Goal: Task Accomplishment & Management: Complete application form

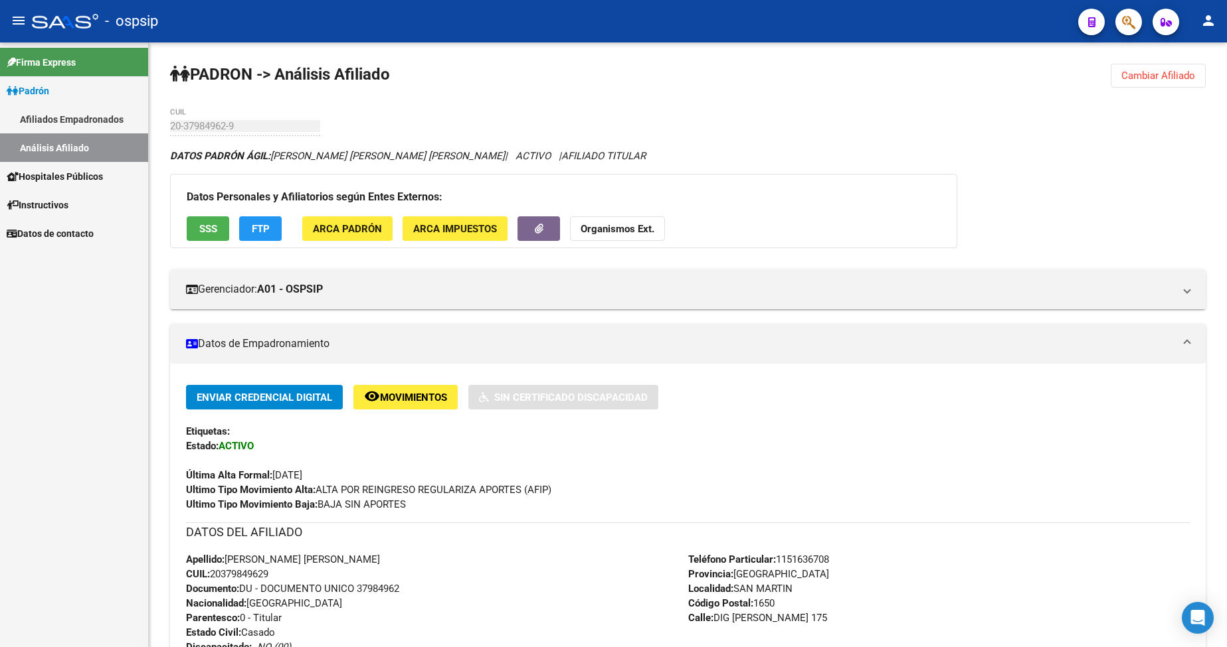
scroll to position [266, 0]
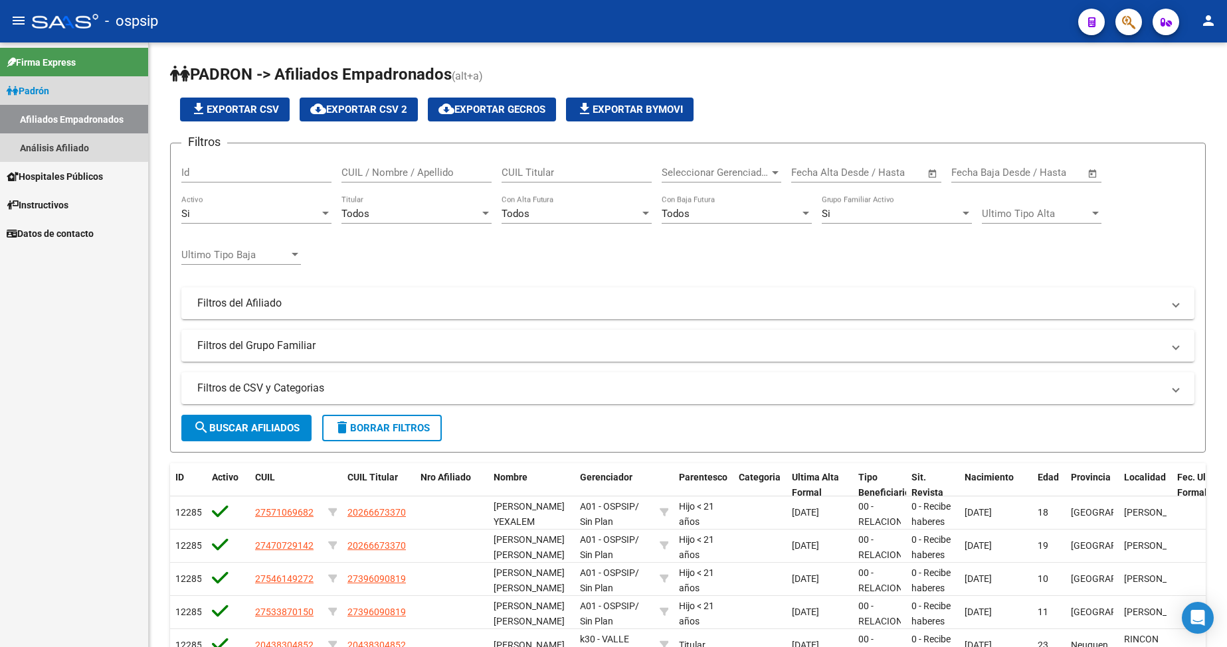
click at [56, 96] on link "Padrón" at bounding box center [74, 90] width 148 height 29
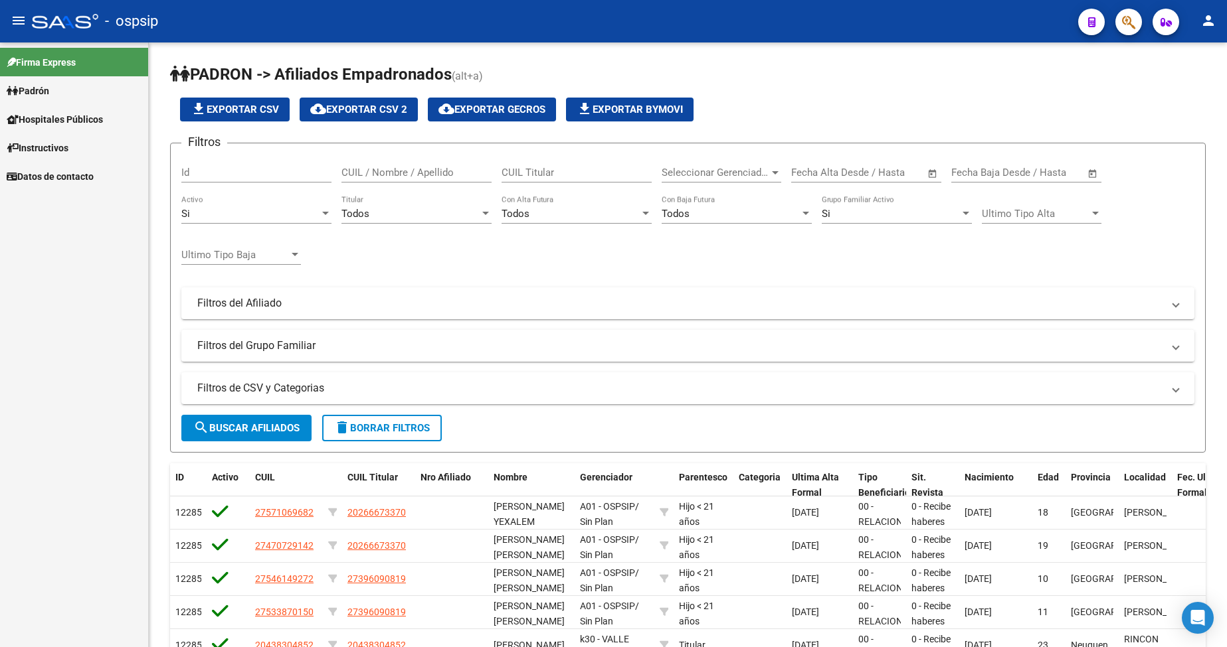
click at [56, 96] on link "Padrón" at bounding box center [74, 90] width 148 height 29
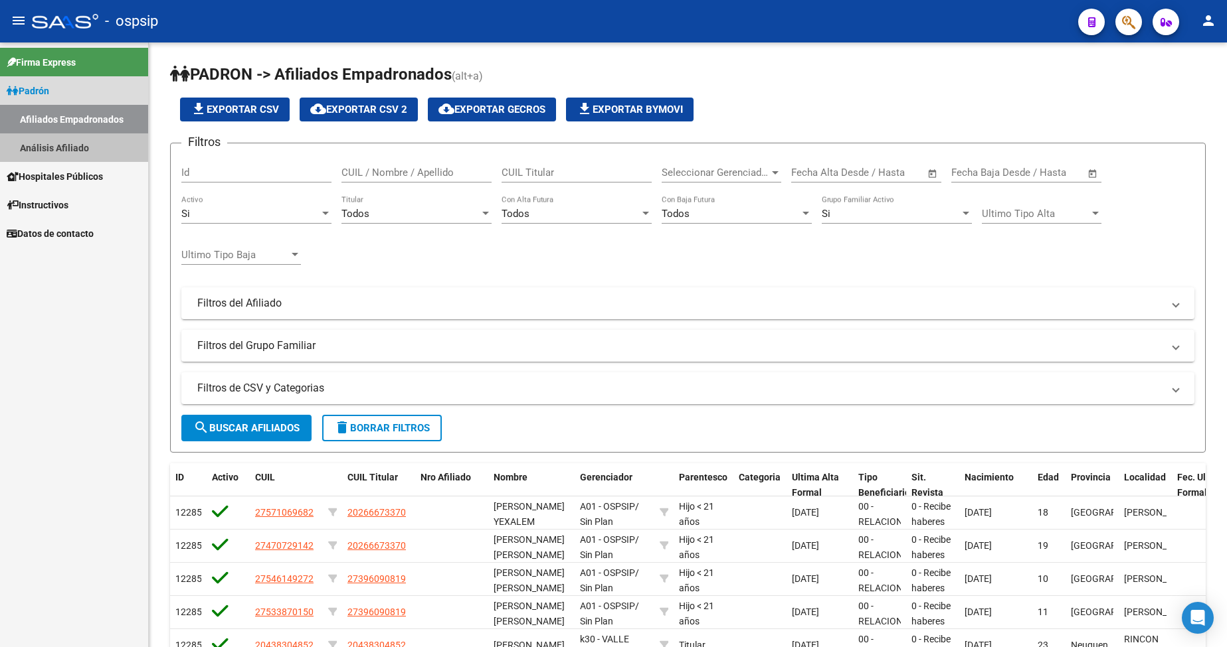
click at [70, 153] on link "Análisis Afiliado" at bounding box center [74, 147] width 148 height 29
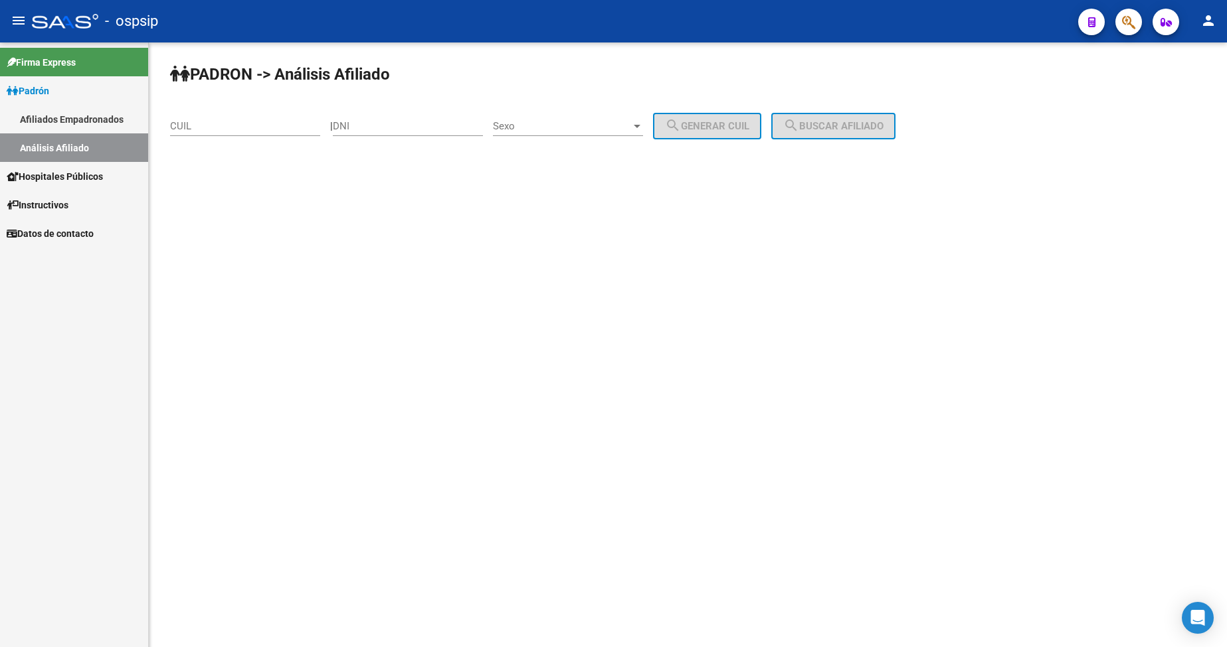
click at [411, 120] on div "DNI" at bounding box center [408, 122] width 150 height 29
type input "29553962"
click at [586, 124] on span "Sexo" at bounding box center [562, 126] width 138 height 12
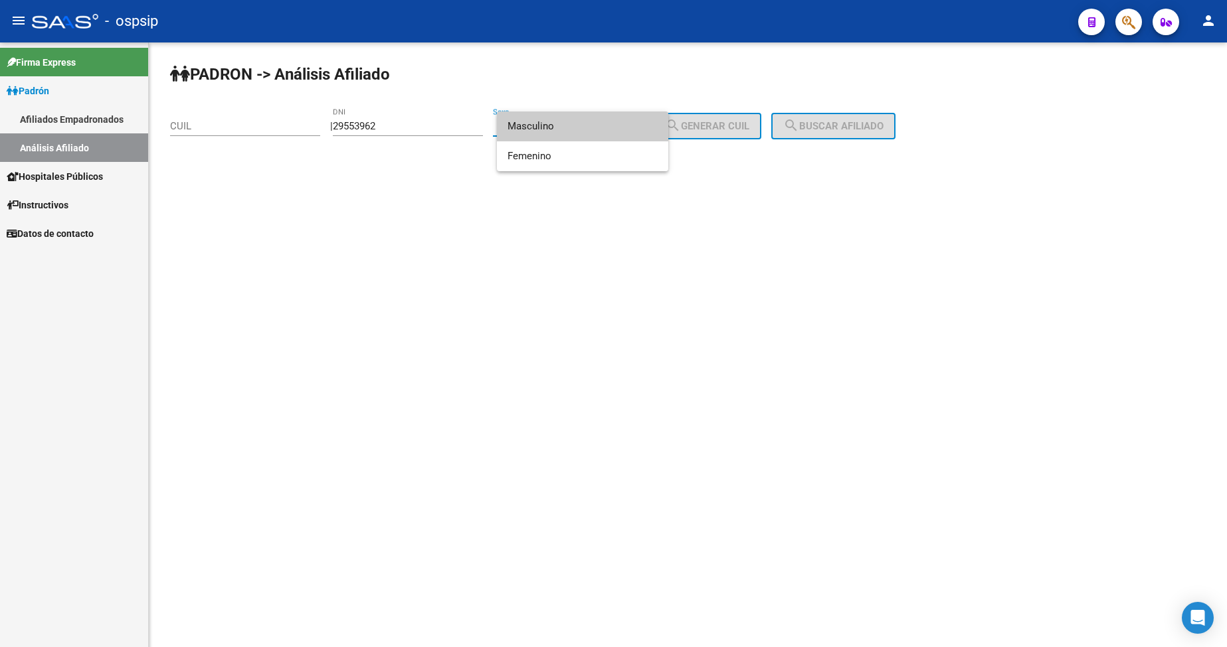
click at [584, 127] on span "Masculino" at bounding box center [582, 127] width 150 height 30
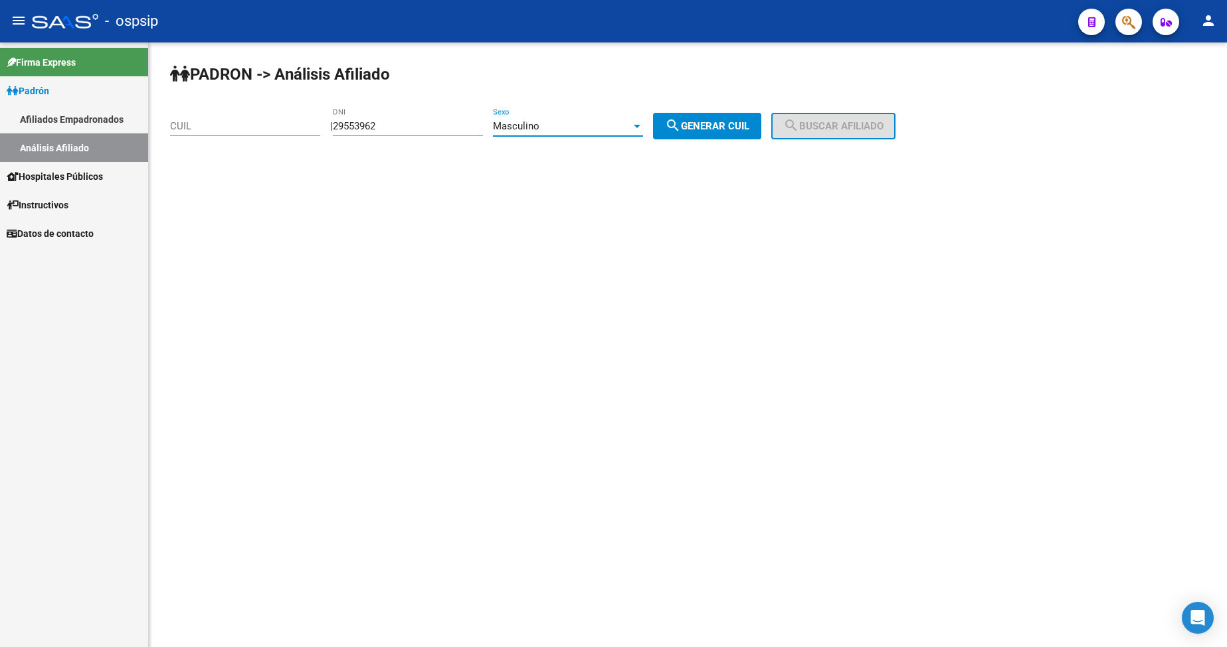
click at [720, 124] on span "search Generar CUIL" at bounding box center [707, 126] width 84 height 12
type input "20-29553962-4"
click at [839, 120] on span "search Buscar afiliado" at bounding box center [833, 126] width 100 height 12
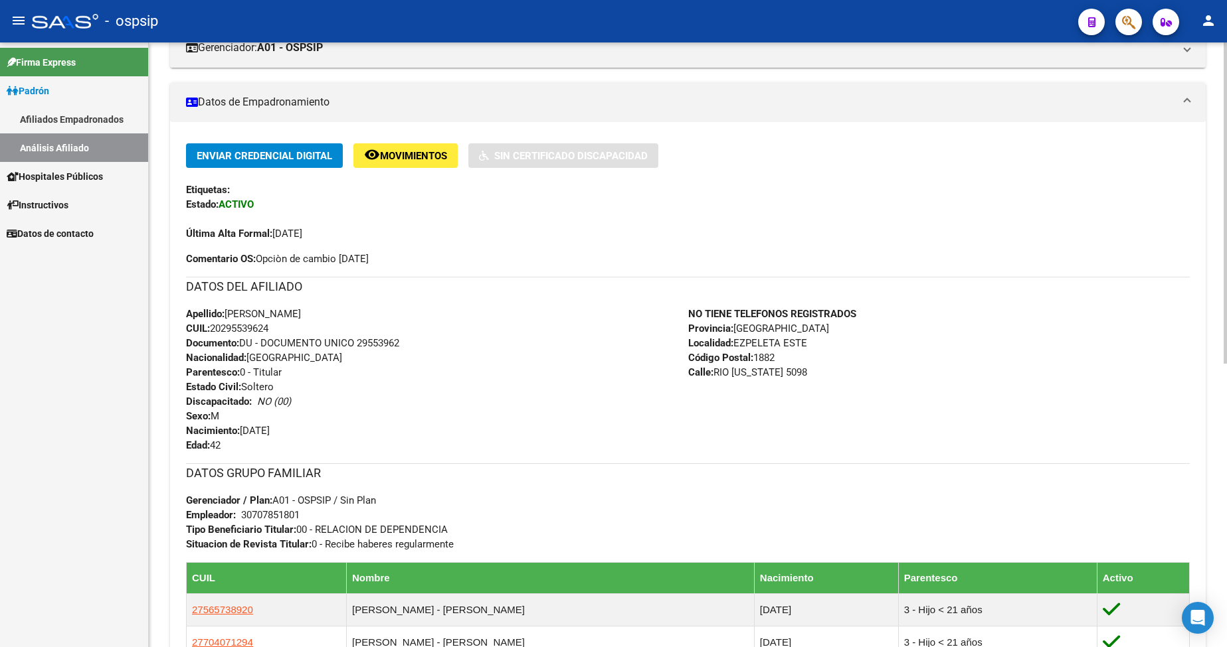
scroll to position [332, 0]
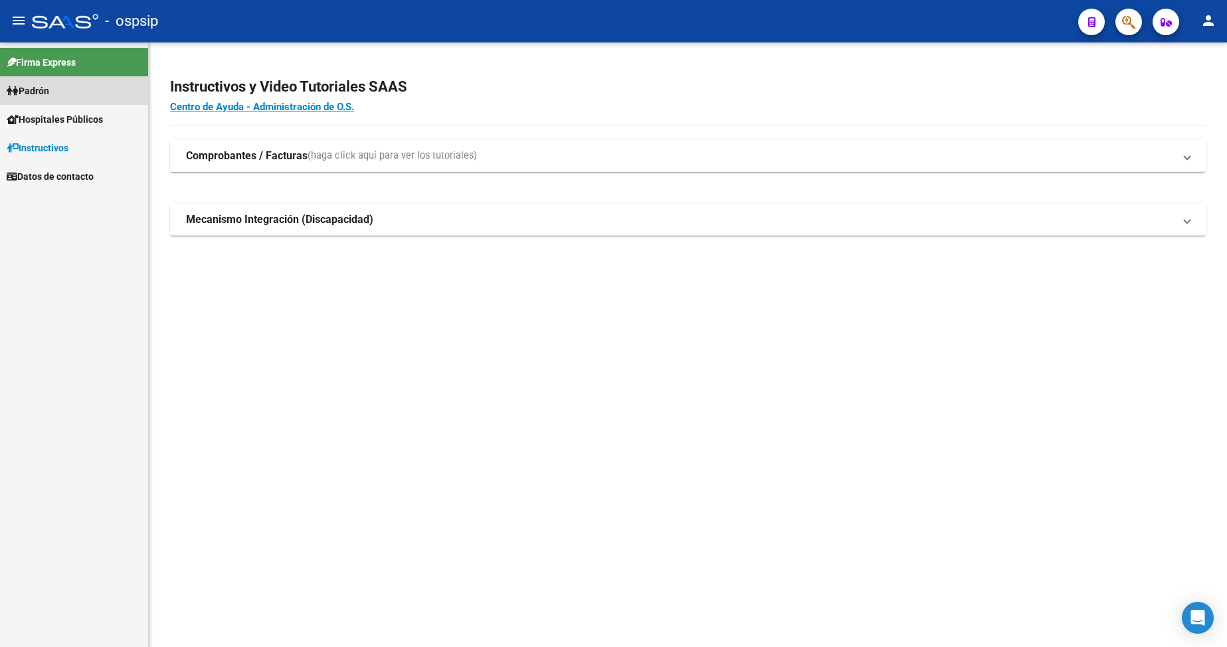
click at [55, 101] on link "Padrón" at bounding box center [74, 90] width 148 height 29
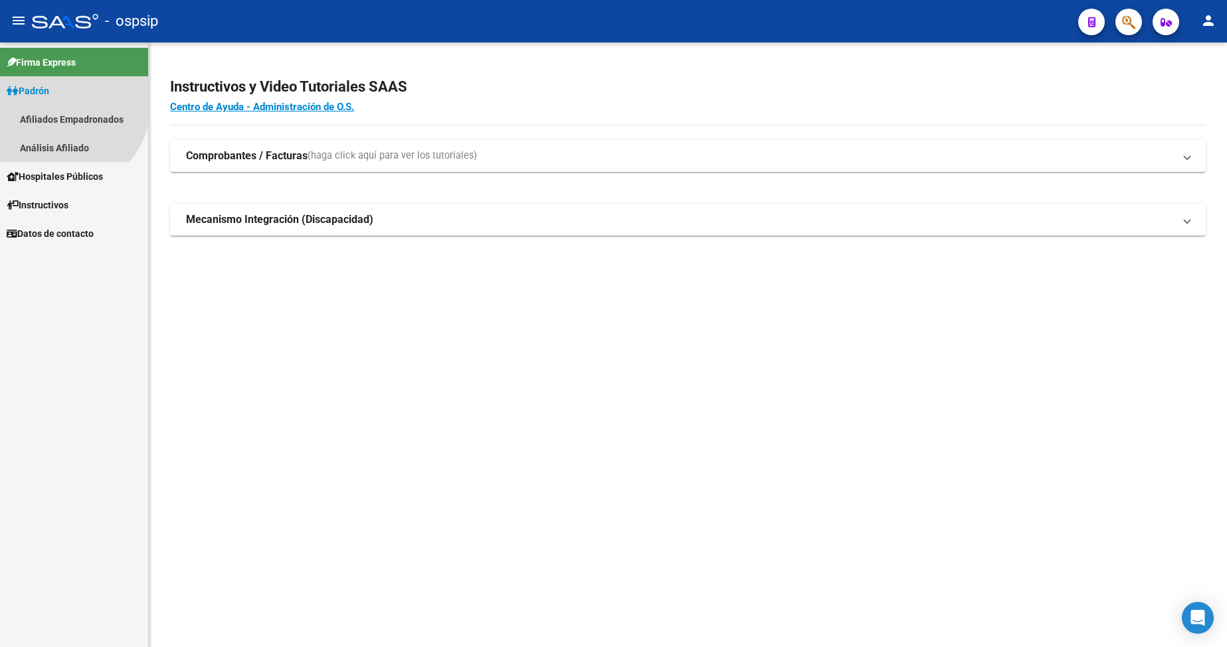
click at [55, 101] on link "Padrón" at bounding box center [74, 90] width 148 height 29
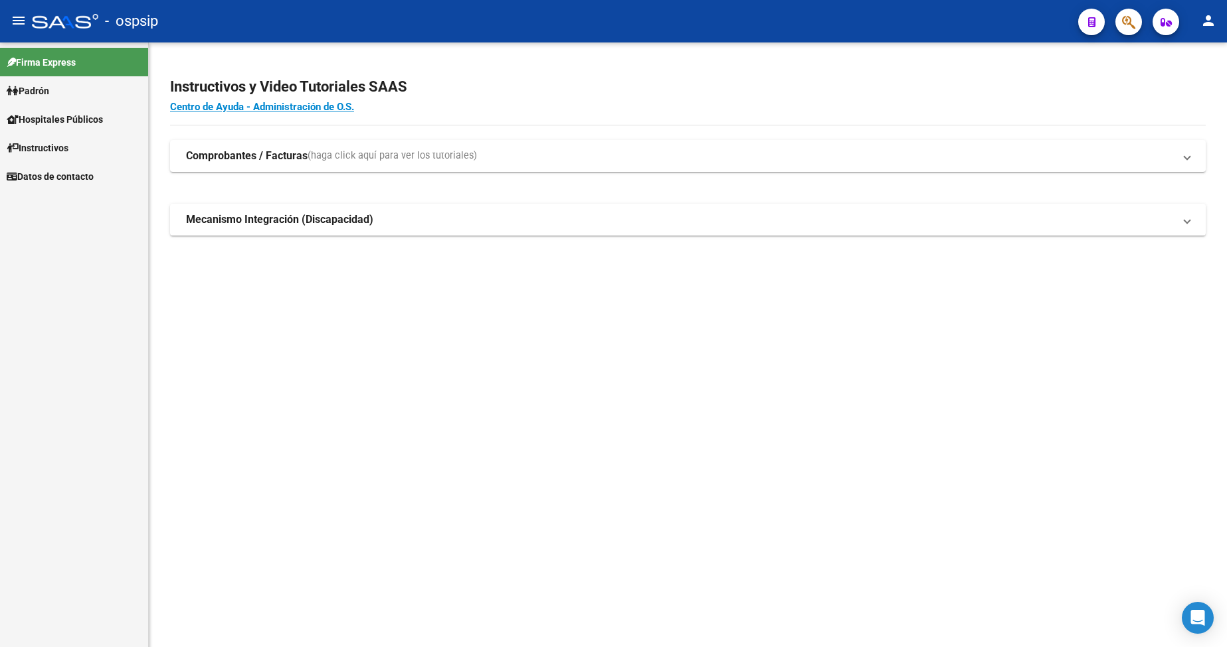
click at [48, 86] on span "Padrón" at bounding box center [28, 91] width 42 height 15
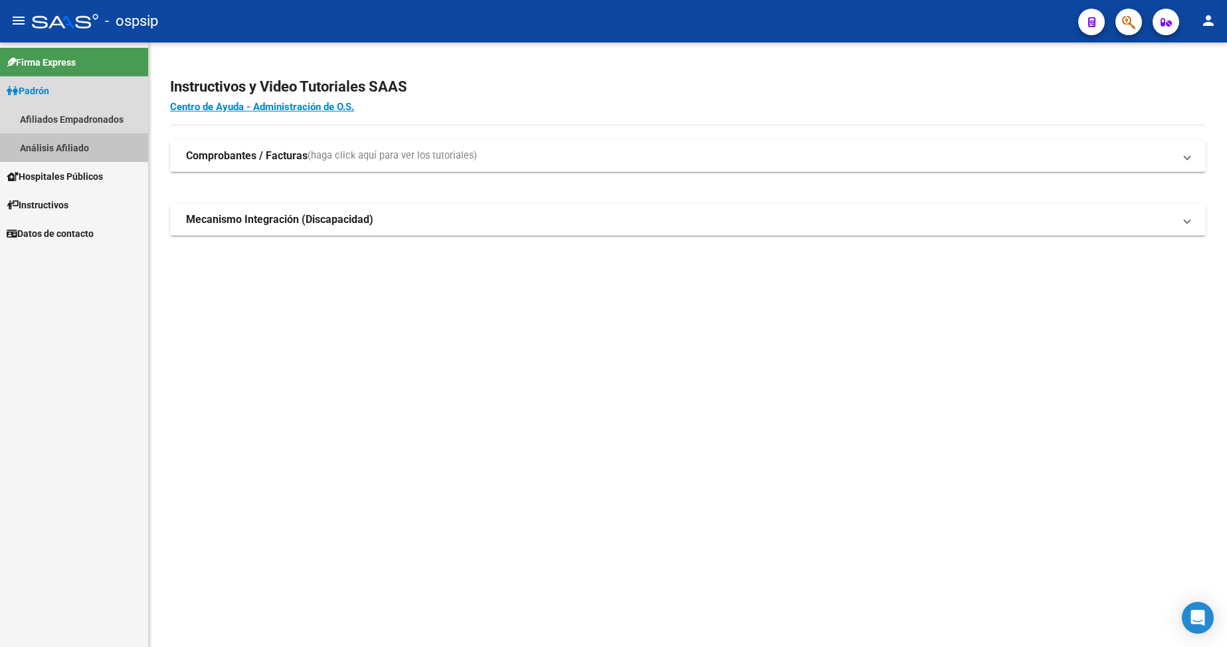
click at [72, 145] on link "Análisis Afiliado" at bounding box center [74, 147] width 148 height 29
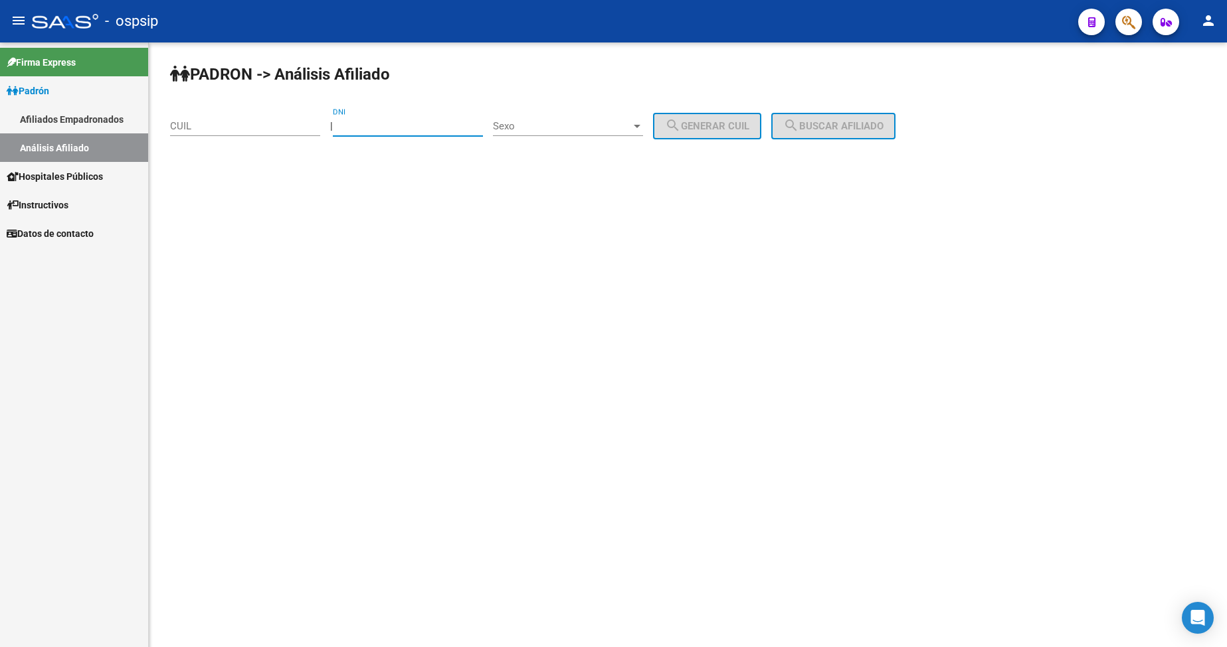
click at [397, 123] on input "DNI" at bounding box center [408, 126] width 150 height 12
type input "37268884"
click at [576, 126] on span "Sexo" at bounding box center [562, 126] width 138 height 12
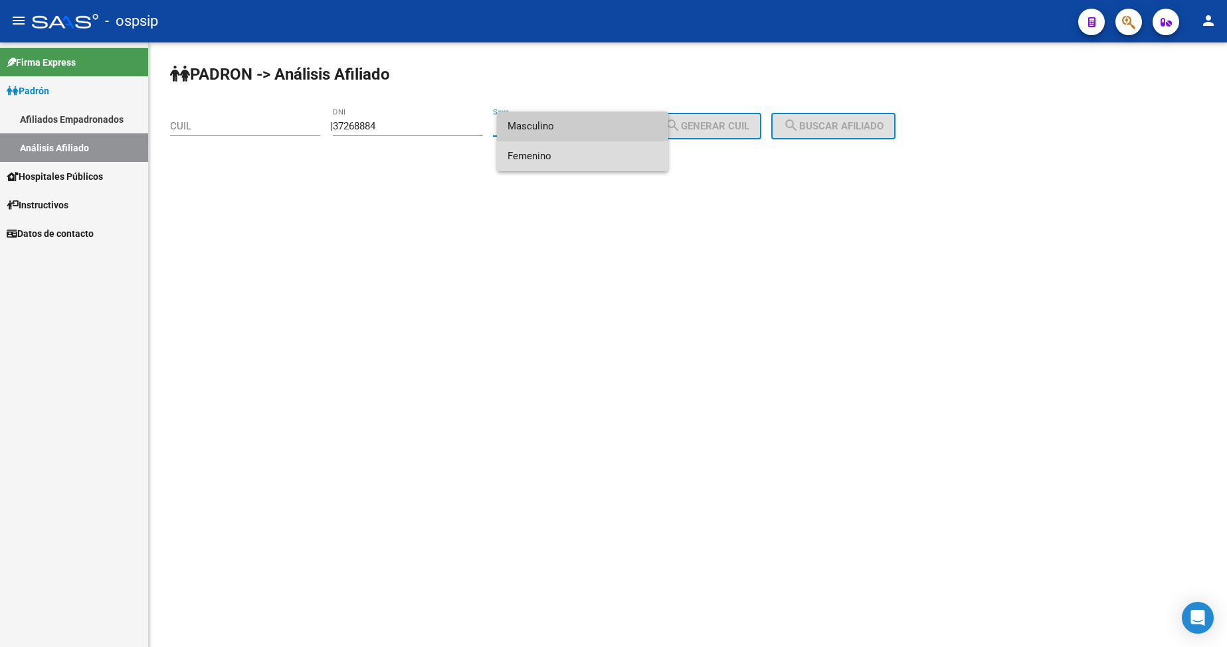
click at [572, 161] on span "Femenino" at bounding box center [582, 156] width 150 height 30
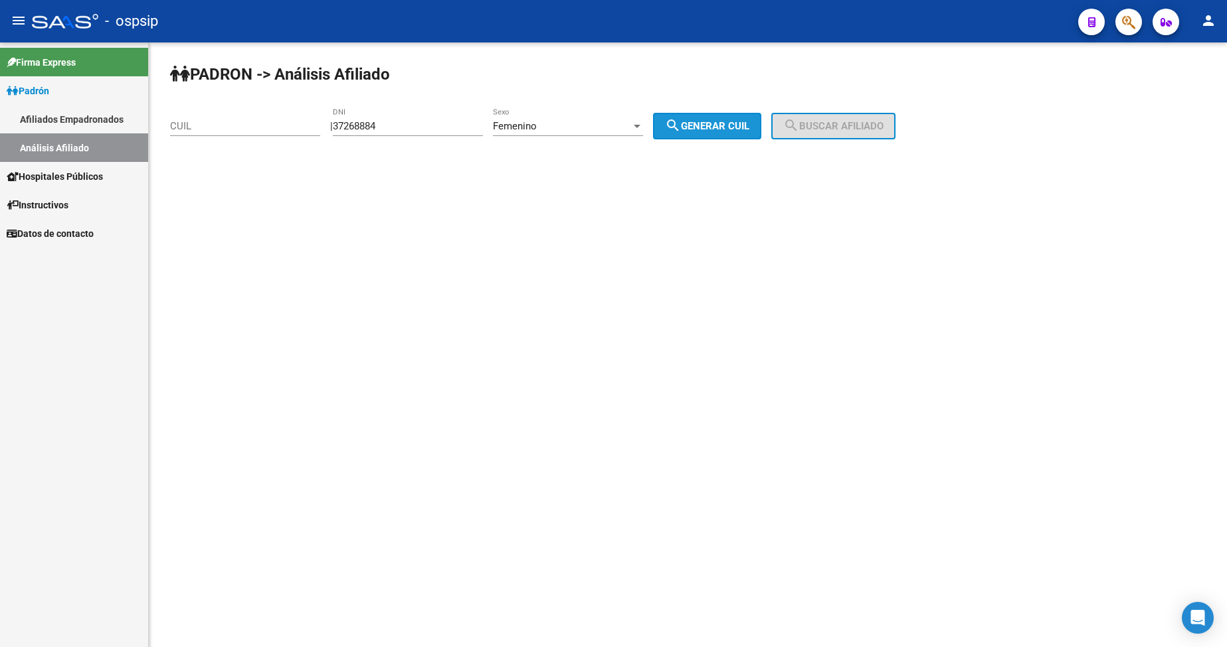
click at [757, 135] on button "search Generar CUIL" at bounding box center [707, 126] width 108 height 27
type input "27-37268884-5"
click at [846, 133] on button "search Buscar afiliado" at bounding box center [833, 126] width 124 height 27
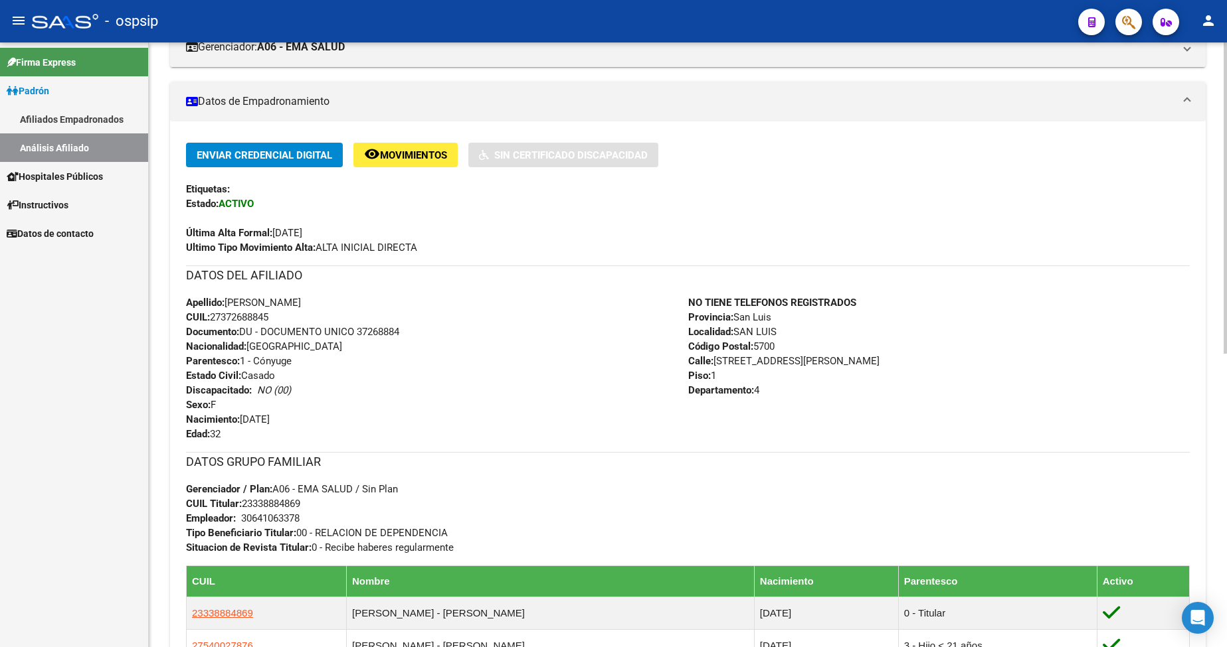
scroll to position [266, 0]
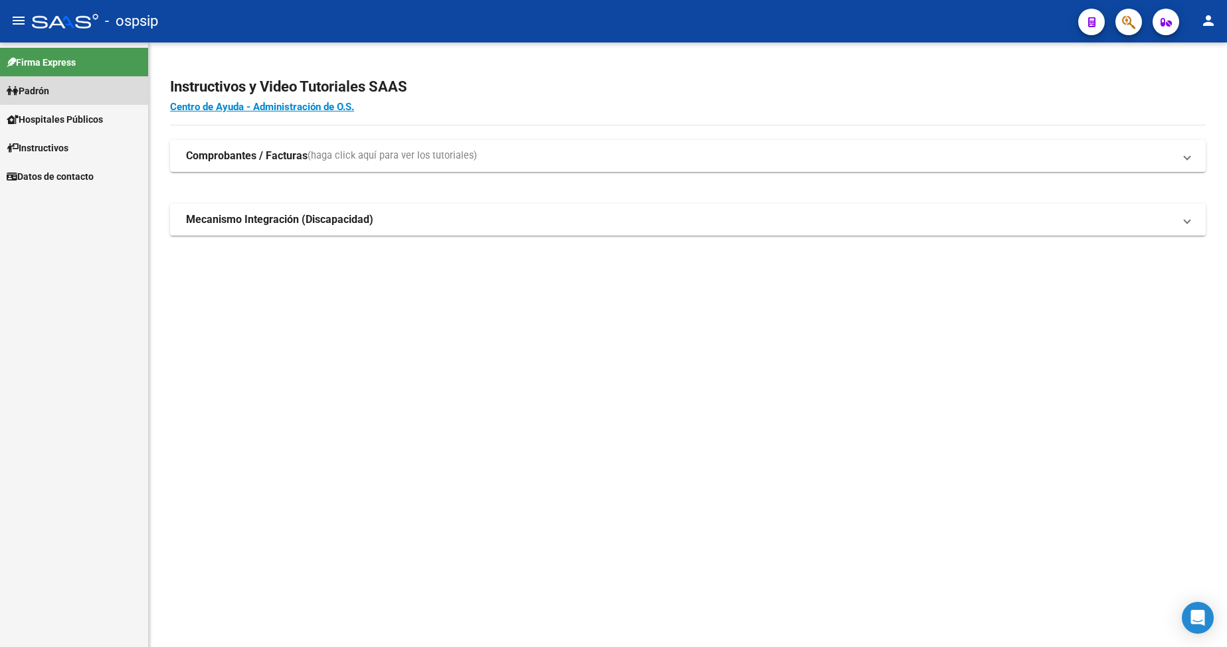
click at [46, 92] on span "Padrón" at bounding box center [28, 91] width 42 height 15
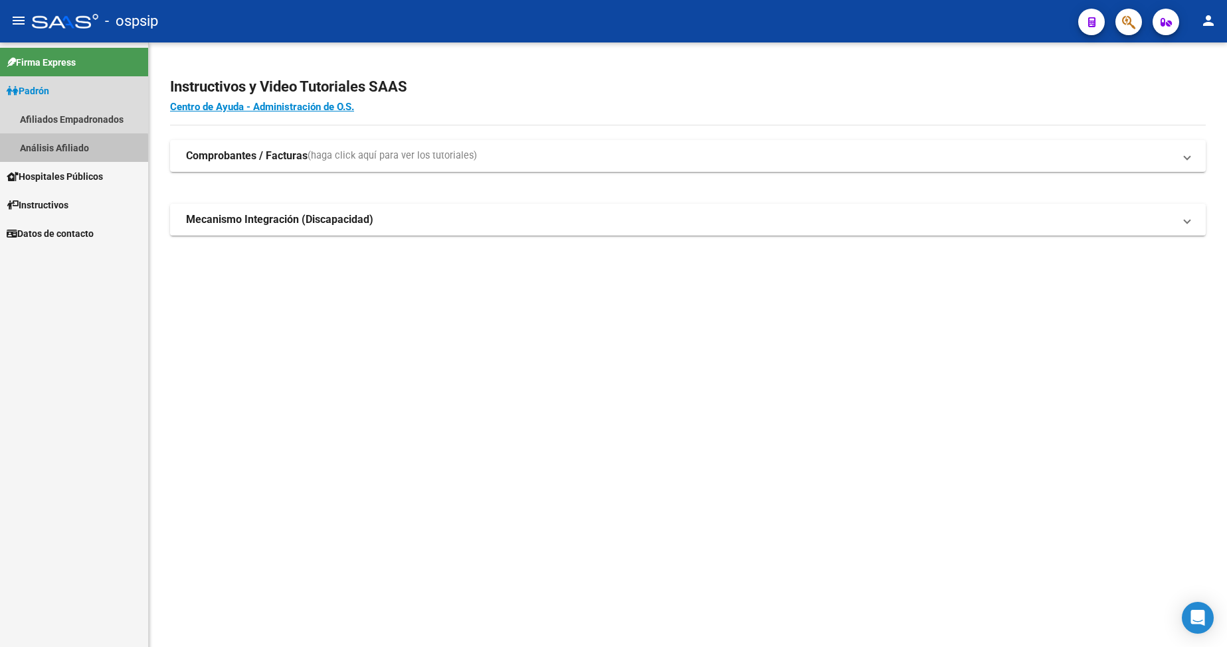
drag, startPoint x: 61, startPoint y: 150, endPoint x: 330, endPoint y: 143, distance: 269.0
click at [62, 151] on link "Análisis Afiliado" at bounding box center [74, 147] width 148 height 29
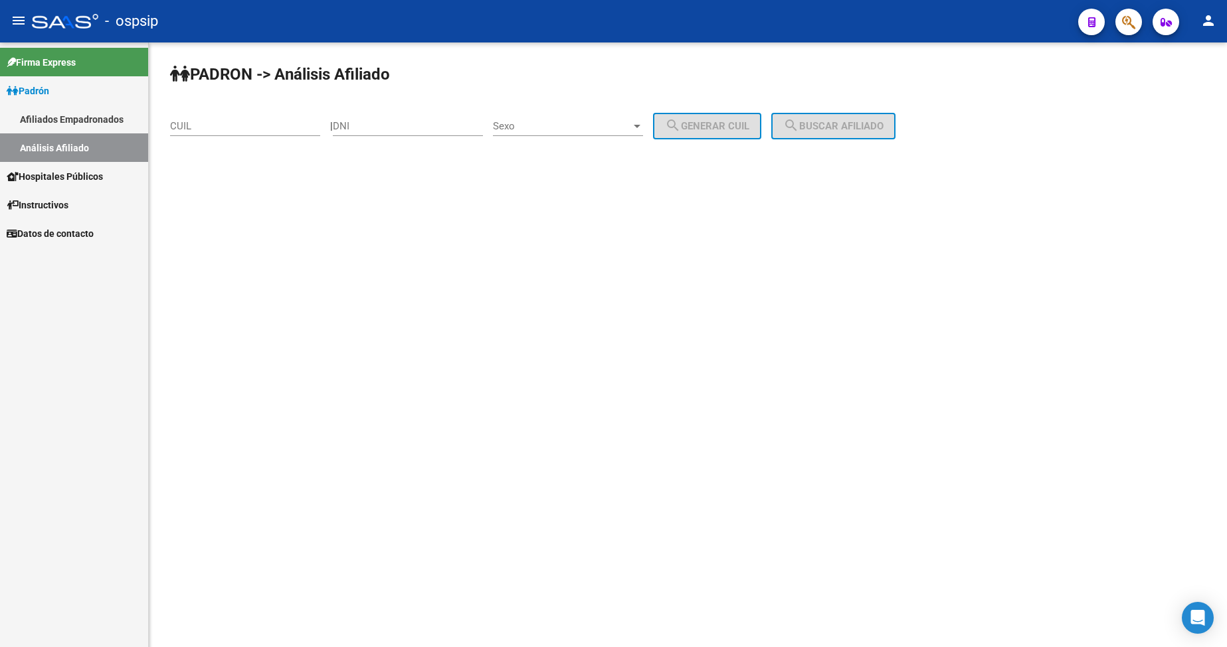
click at [407, 133] on div "DNI" at bounding box center [408, 122] width 150 height 29
type input "25506912"
click at [586, 113] on div "Sexo Sexo" at bounding box center [568, 122] width 150 height 29
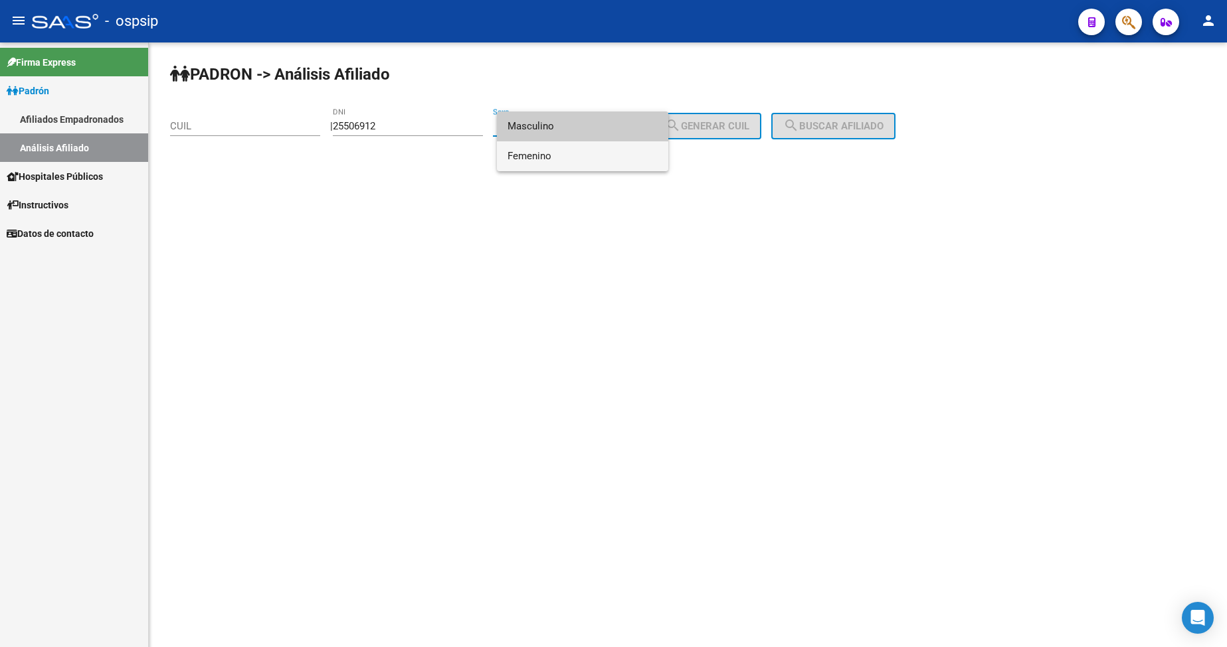
click at [579, 153] on span "Femenino" at bounding box center [582, 156] width 150 height 30
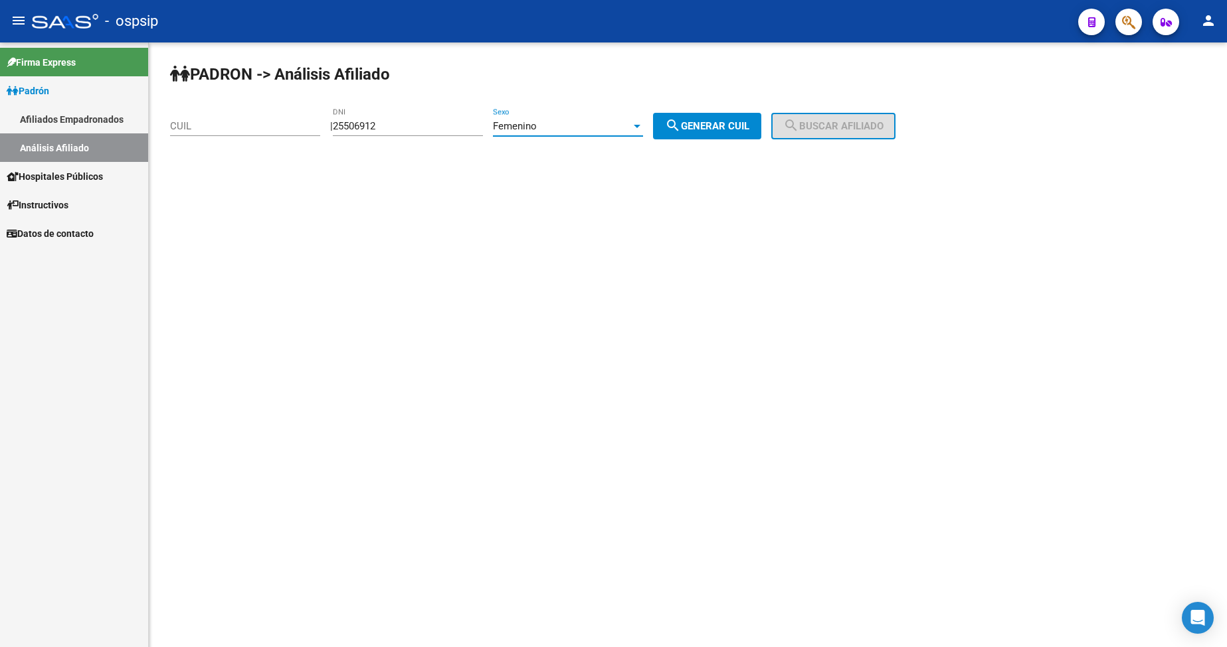
click at [701, 129] on span "search Generar CUIL" at bounding box center [707, 126] width 84 height 12
type input "27-25506912-3"
click at [846, 121] on span "search Buscar afiliado" at bounding box center [833, 126] width 100 height 12
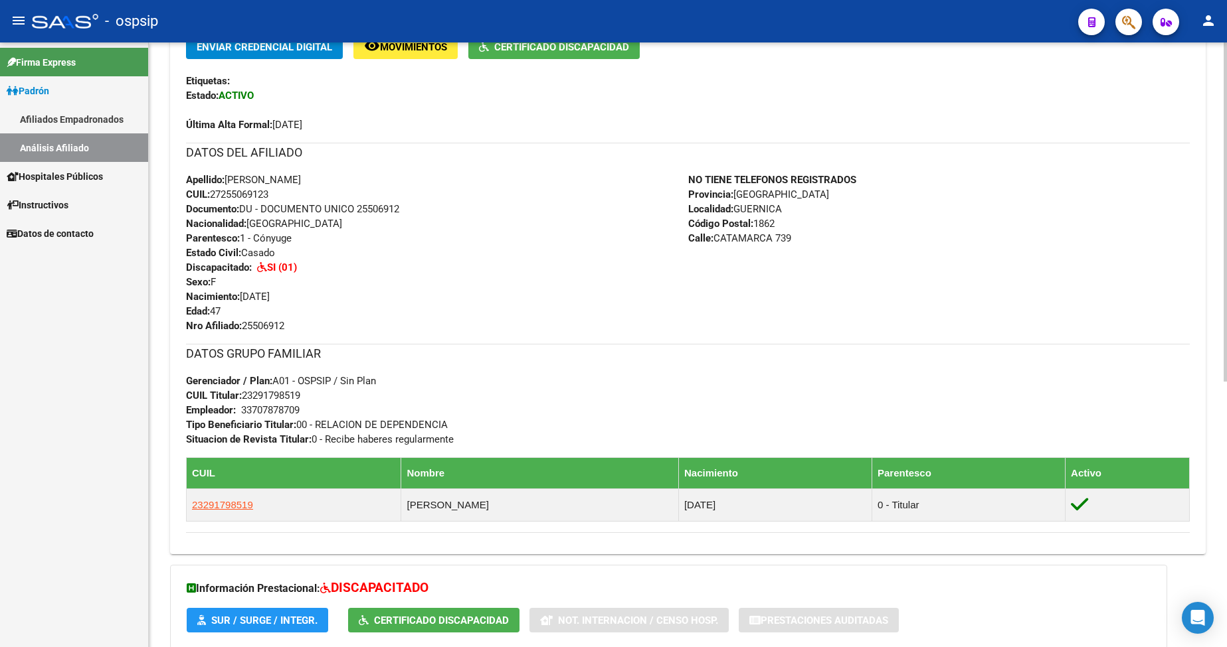
scroll to position [332, 0]
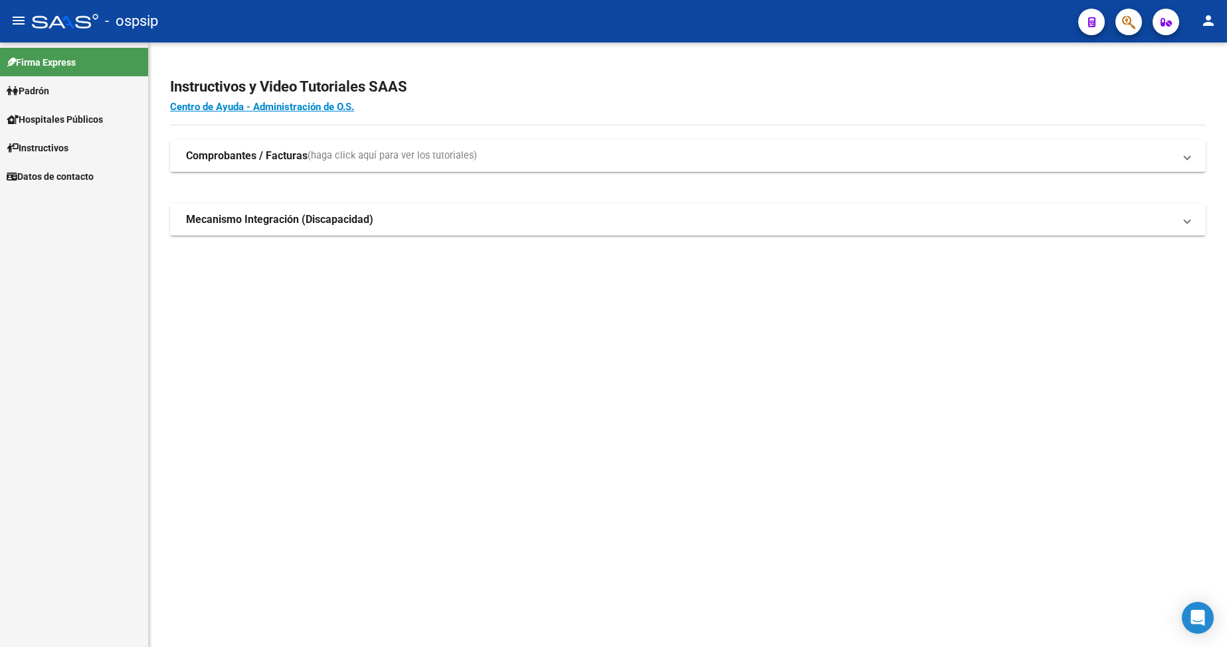
click at [58, 95] on link "Padrón" at bounding box center [74, 90] width 148 height 29
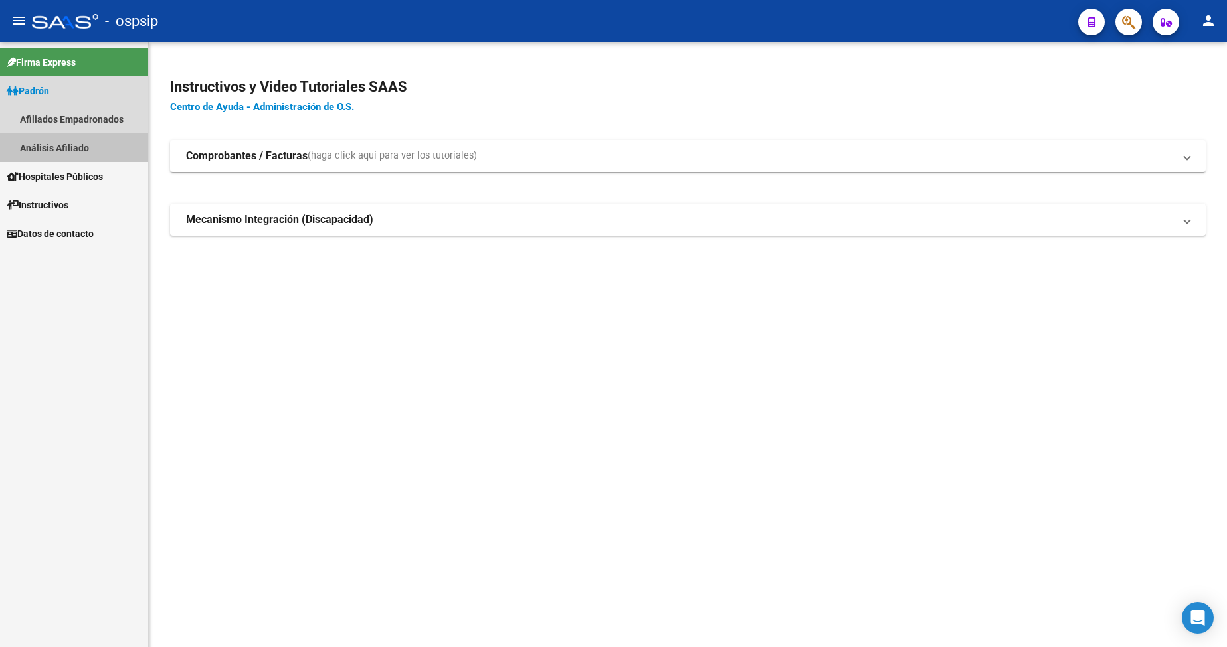
click at [52, 143] on link "Análisis Afiliado" at bounding box center [74, 147] width 148 height 29
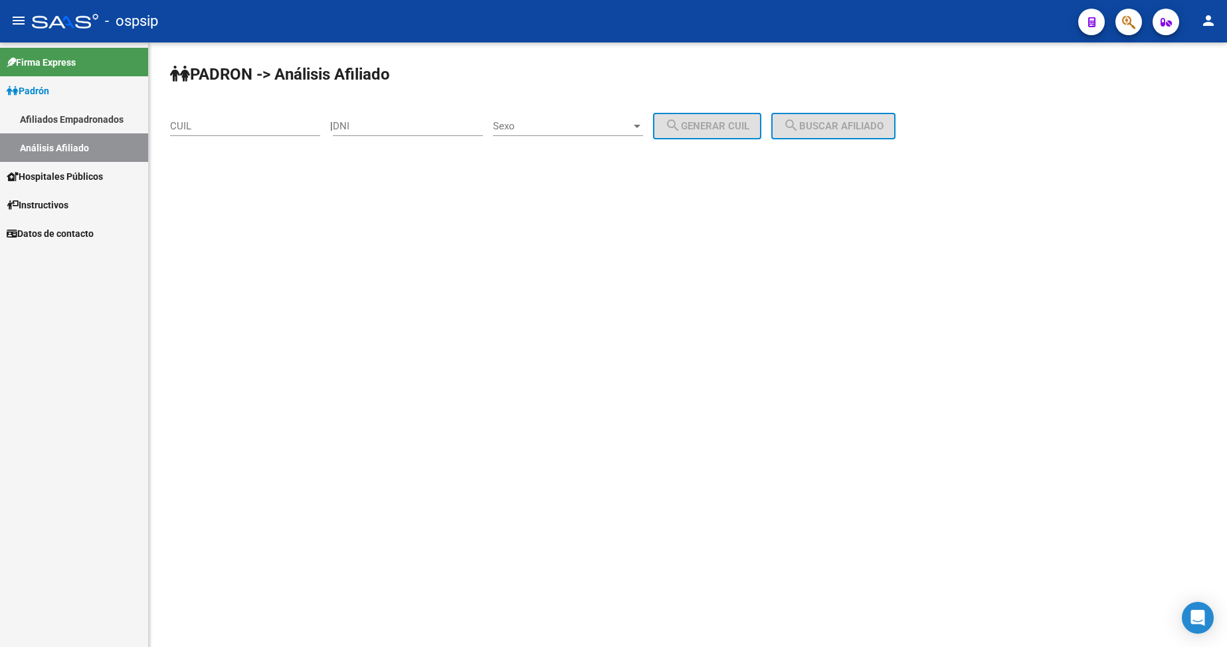
click at [386, 128] on input "DNI" at bounding box center [408, 126] width 150 height 12
type input "27452613"
click at [579, 124] on span "Sexo" at bounding box center [562, 126] width 138 height 12
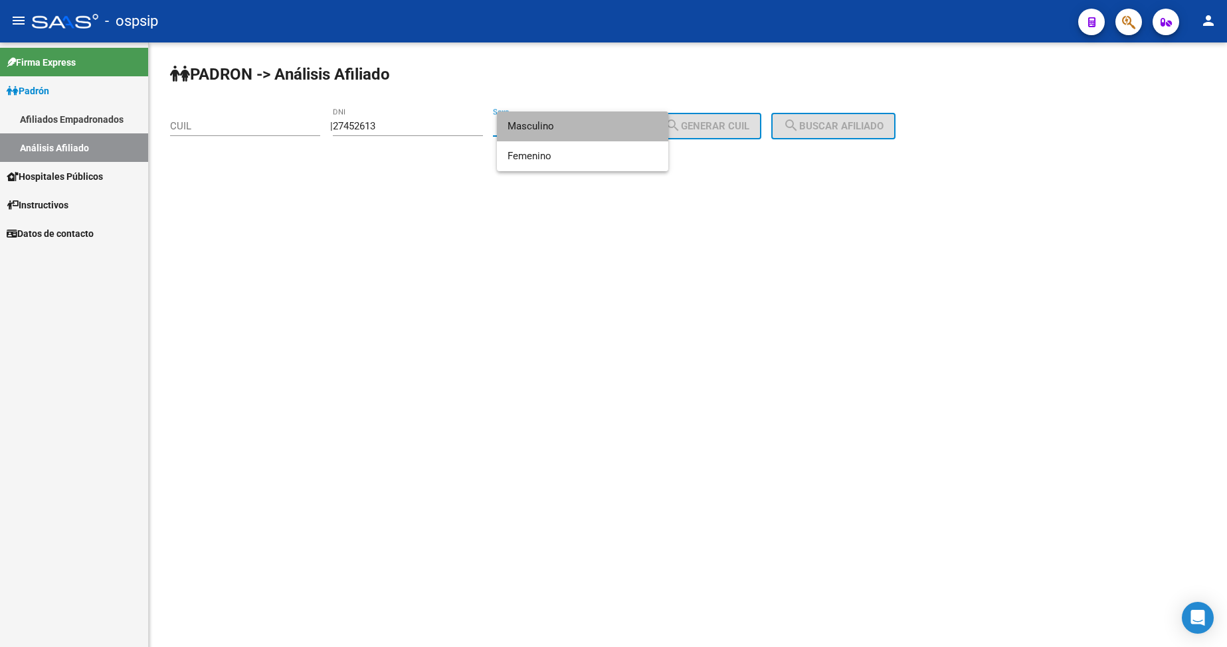
click at [572, 133] on span "Masculino" at bounding box center [582, 127] width 150 height 30
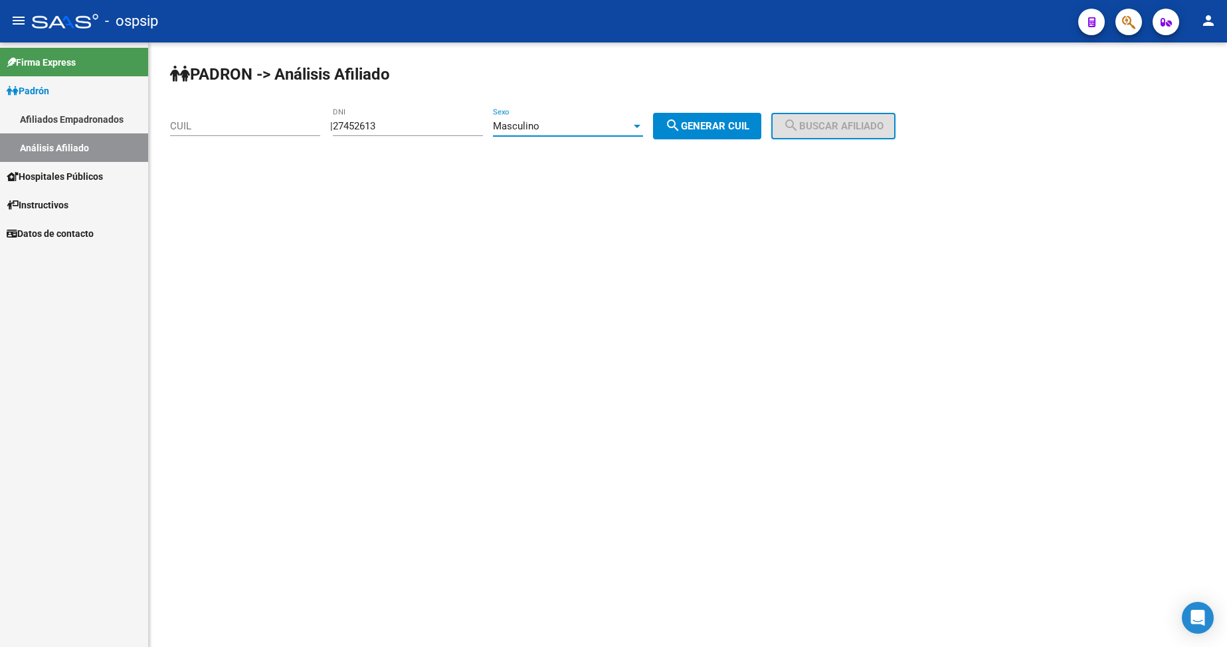
click at [716, 127] on span "search Generar CUIL" at bounding box center [707, 126] width 84 height 12
type input "20-27452613-1"
click at [823, 124] on span "search Buscar afiliado" at bounding box center [833, 126] width 100 height 12
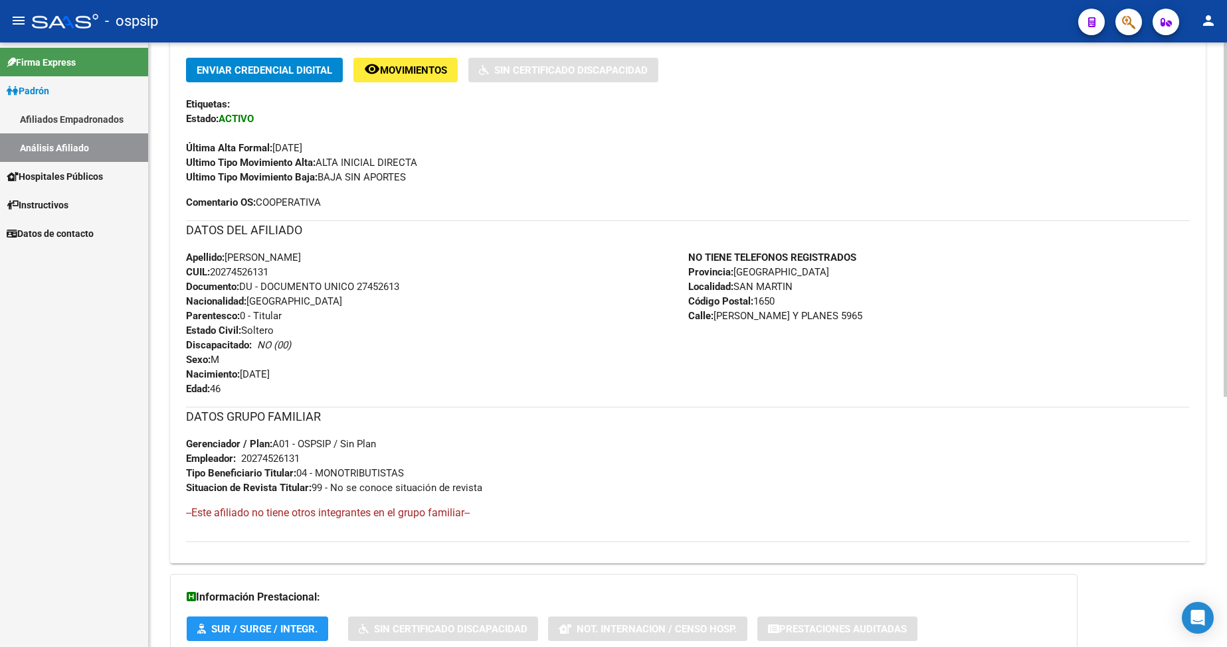
scroll to position [332, 0]
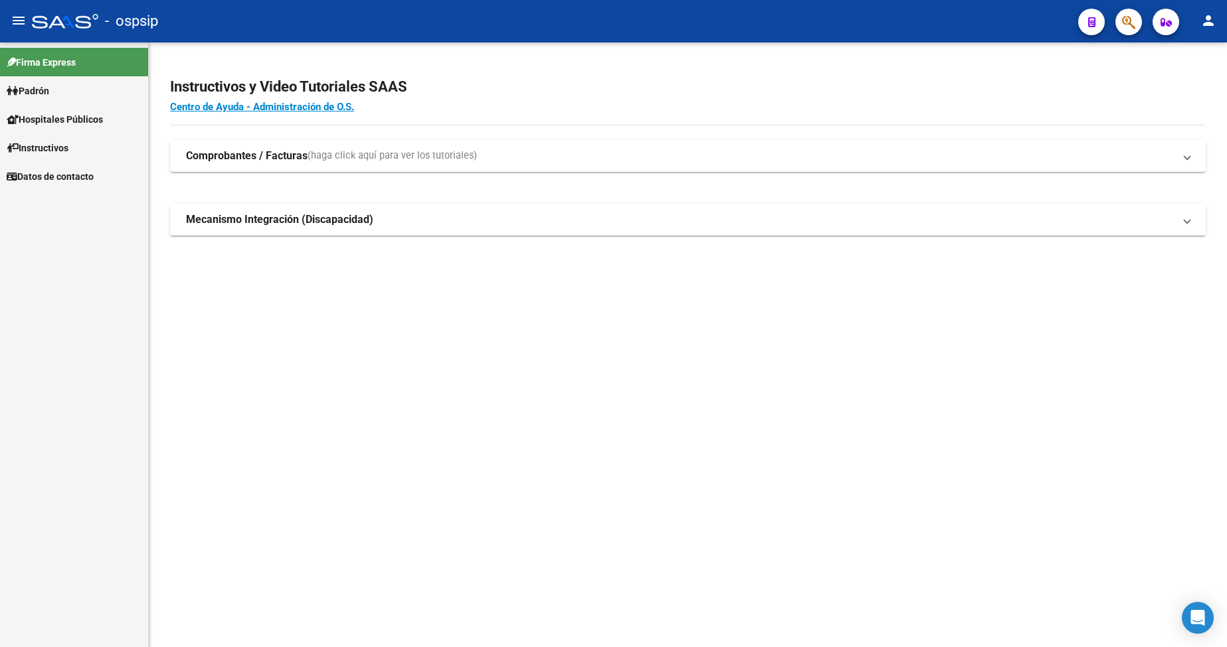
click at [61, 85] on link "Padrón" at bounding box center [74, 90] width 148 height 29
click at [60, 92] on link "Padrón" at bounding box center [74, 90] width 148 height 29
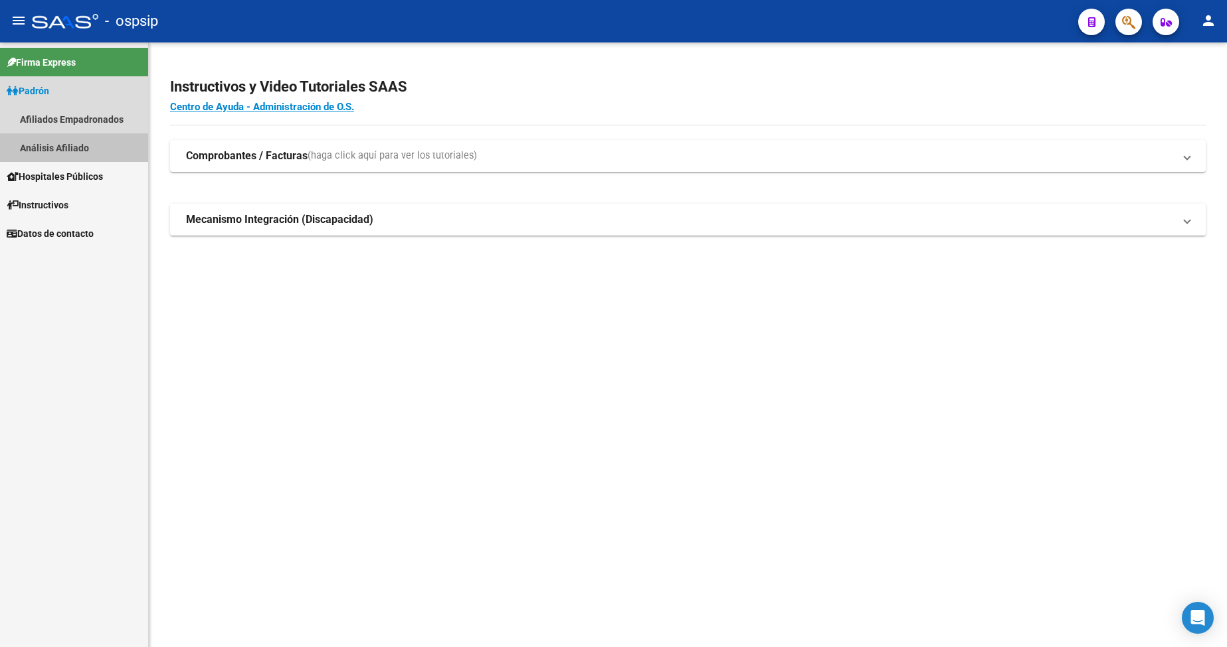
click at [57, 154] on link "Análisis Afiliado" at bounding box center [74, 147] width 148 height 29
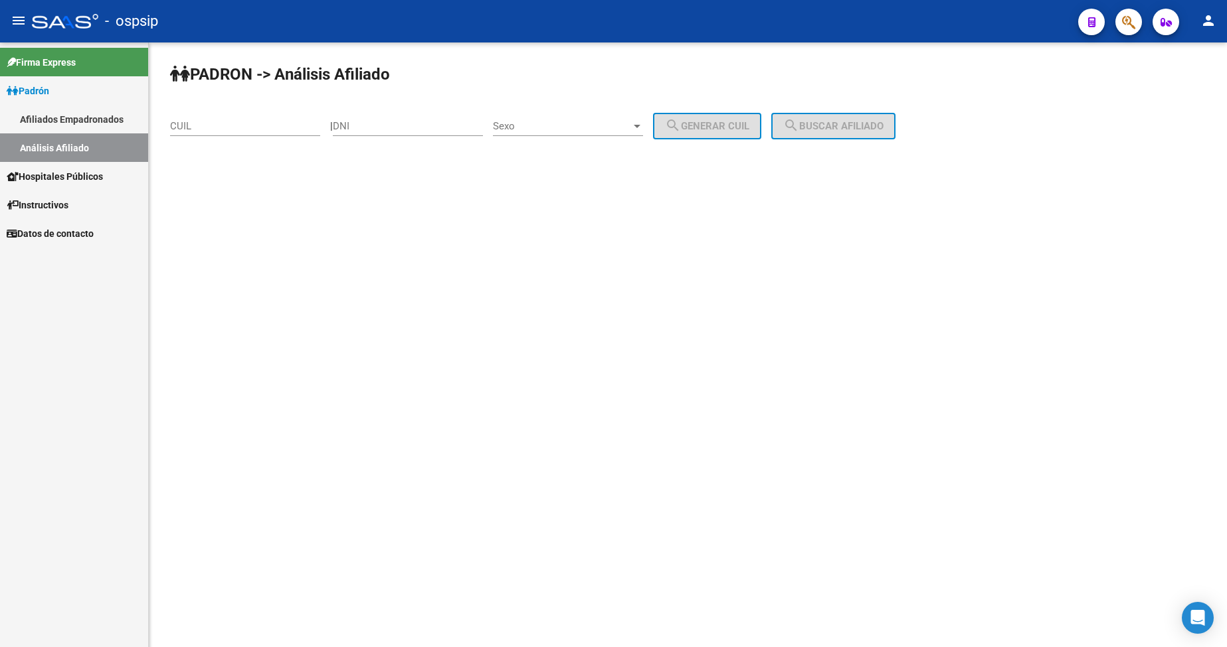
drag, startPoint x: 408, startPoint y: 129, endPoint x: 508, endPoint y: 202, distance: 124.1
click at [412, 132] on div "DNI" at bounding box center [408, 122] width 150 height 29
type input "28104036"
click at [562, 127] on span "Sexo" at bounding box center [562, 126] width 138 height 12
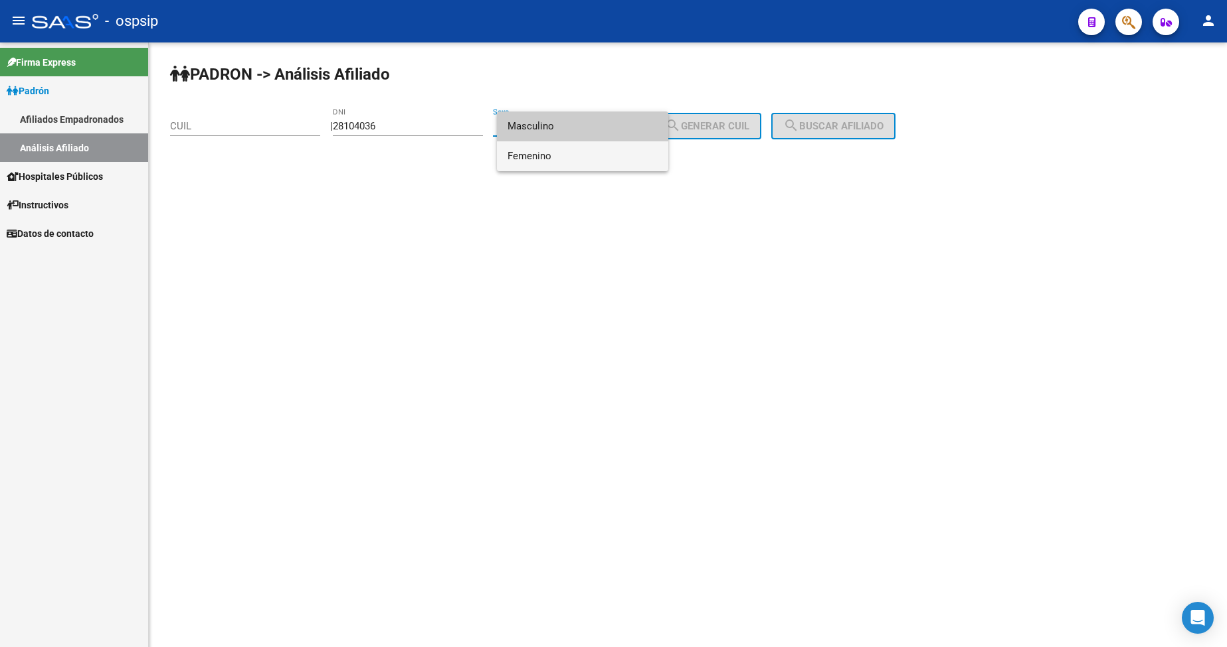
click at [576, 153] on span "Femenino" at bounding box center [582, 156] width 150 height 30
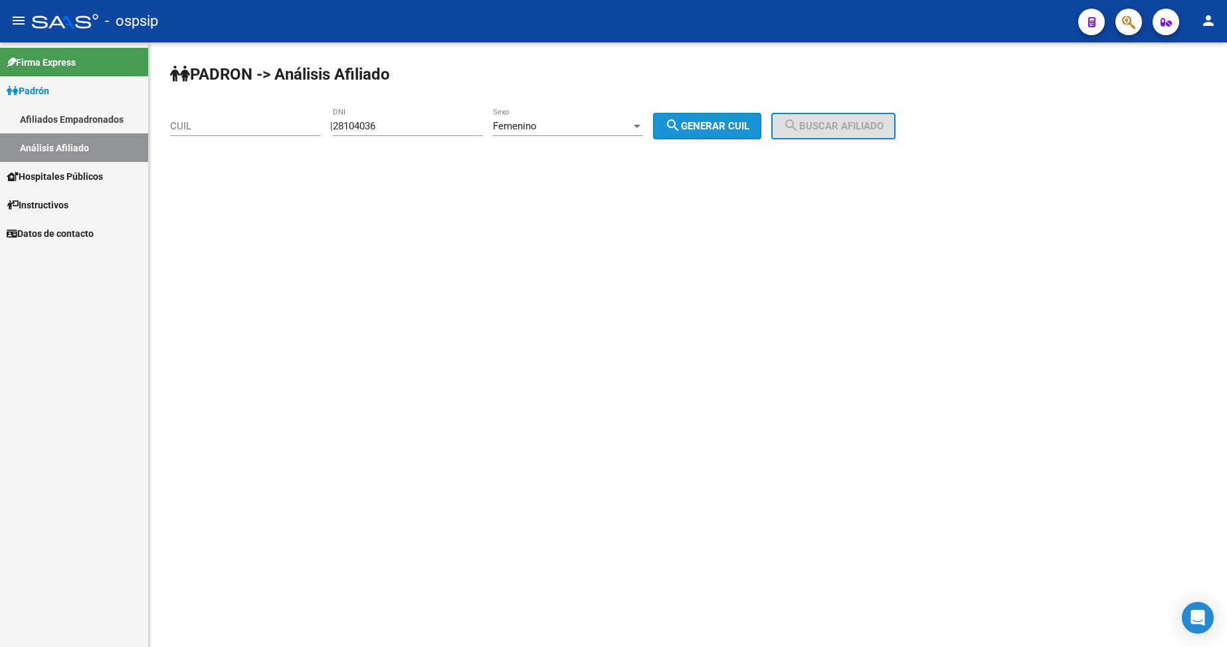
click at [732, 124] on span "search Generar CUIL" at bounding box center [707, 126] width 84 height 12
type input "27-28104036-2"
drag, startPoint x: 831, startPoint y: 129, endPoint x: 815, endPoint y: 193, distance: 65.7
click at [832, 129] on span "search Buscar afiliado" at bounding box center [833, 126] width 100 height 12
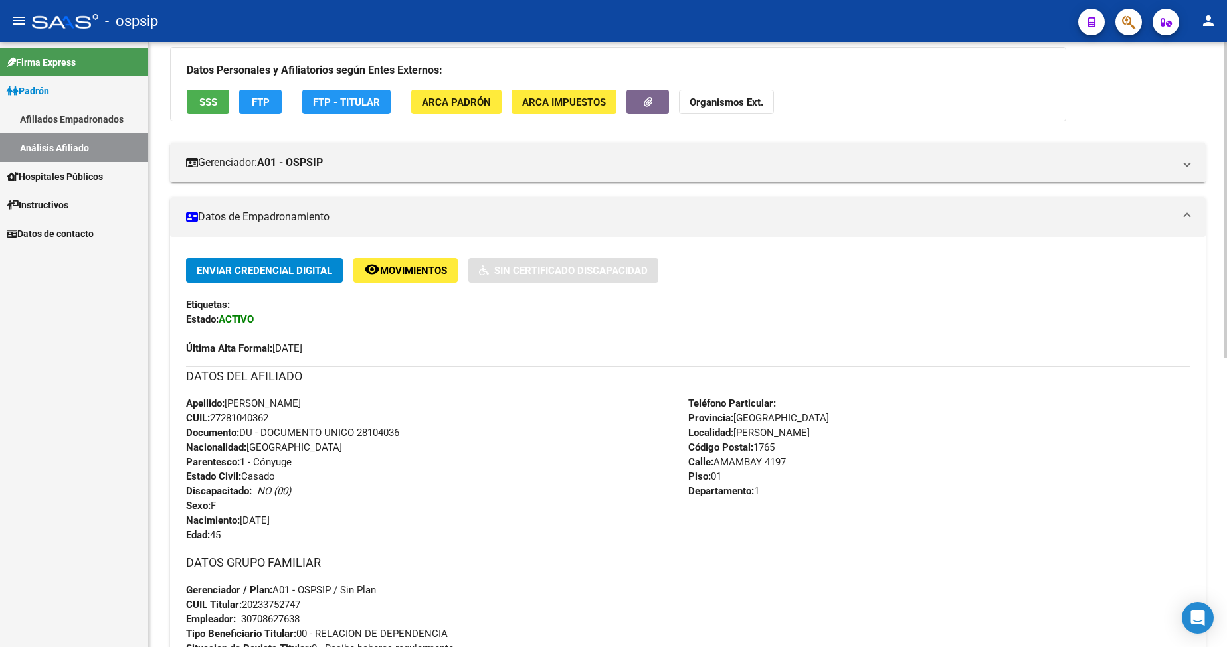
scroll to position [199, 0]
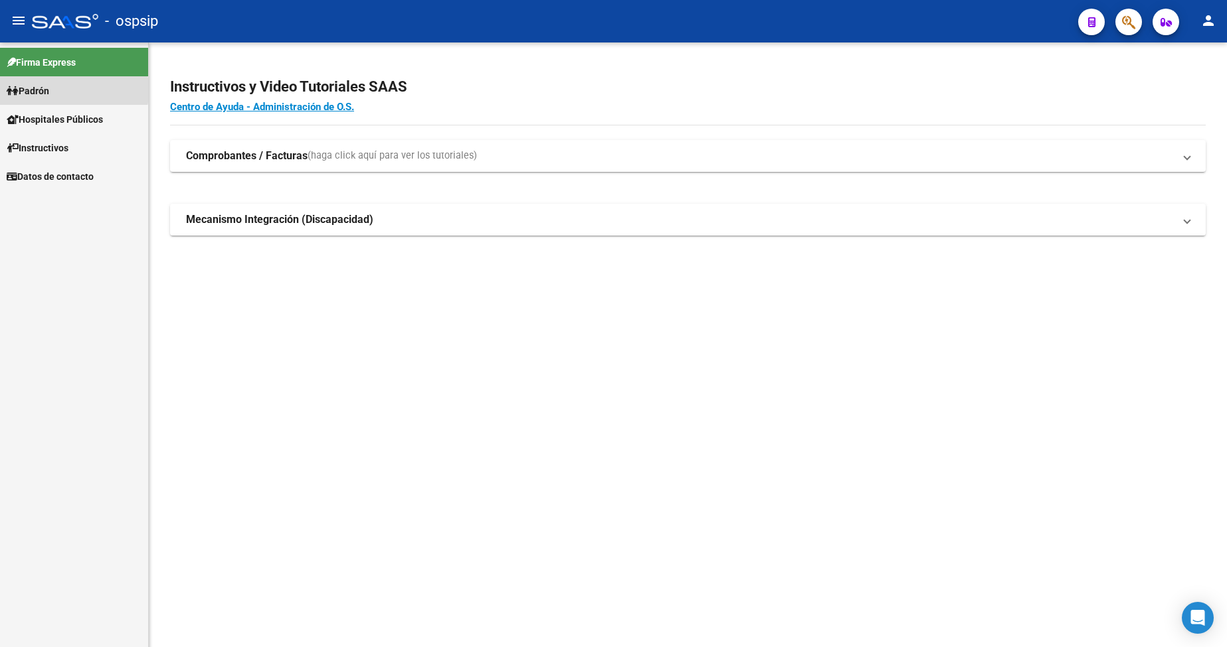
click at [36, 90] on span "Padrón" at bounding box center [28, 91] width 42 height 15
click at [61, 145] on link "Análisis Afiliado" at bounding box center [74, 147] width 148 height 29
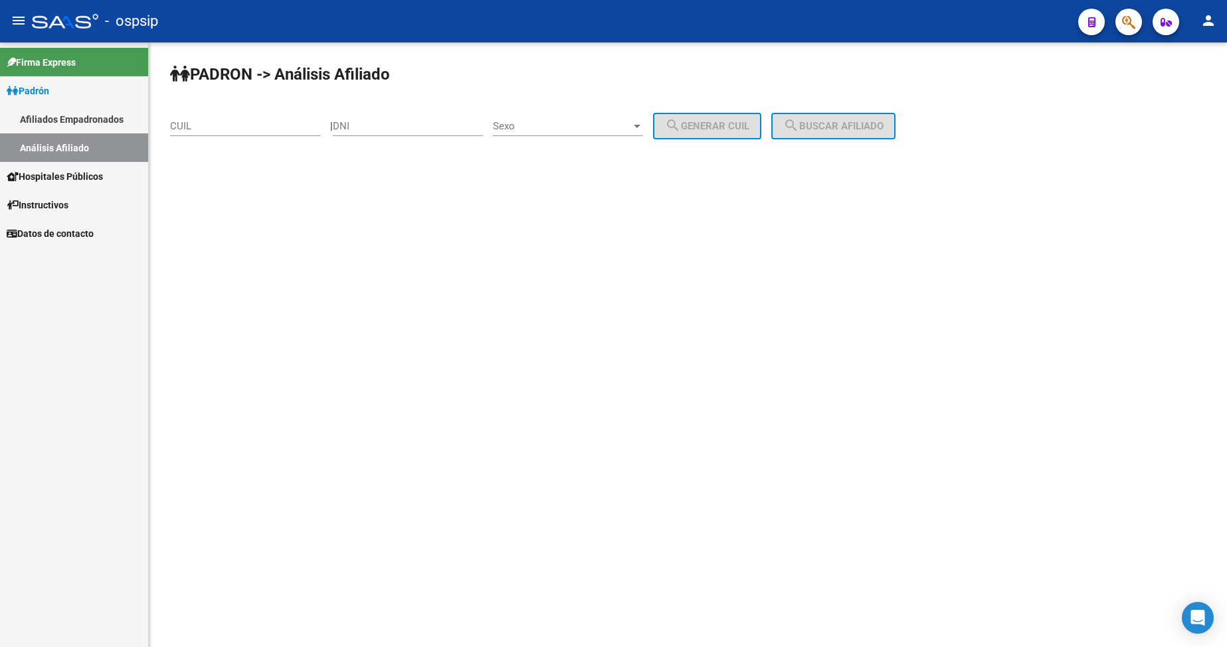
click at [410, 123] on input "DNI" at bounding box center [408, 126] width 150 height 12
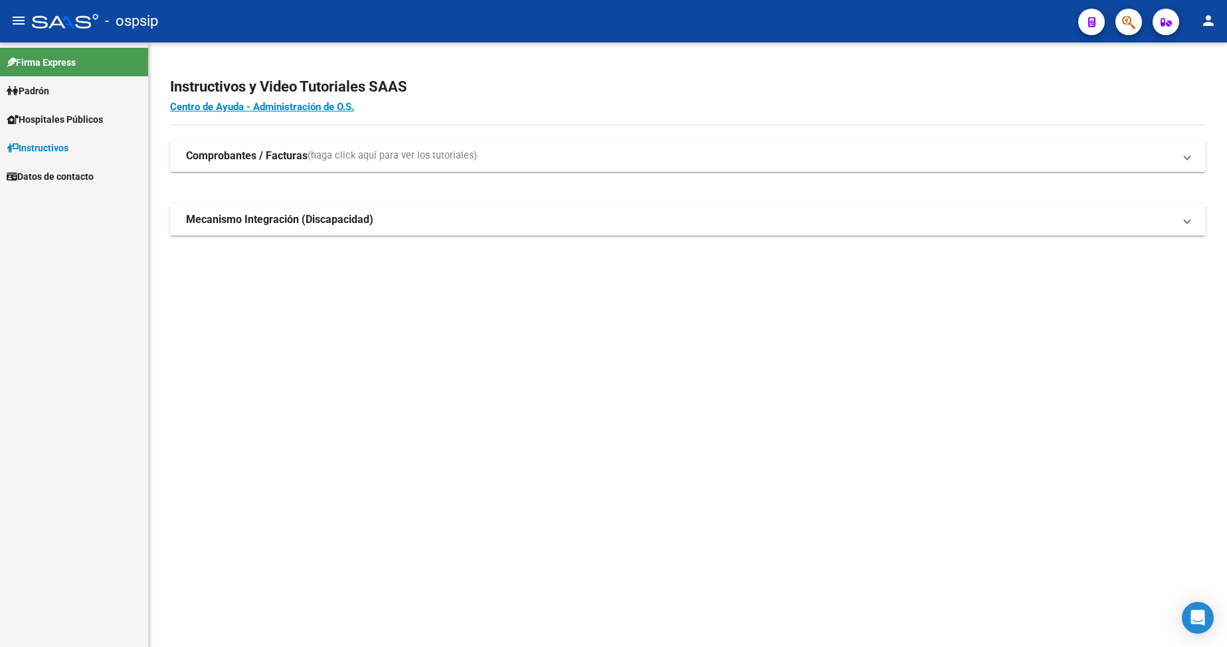
click at [56, 94] on link "Padrón" at bounding box center [74, 90] width 148 height 29
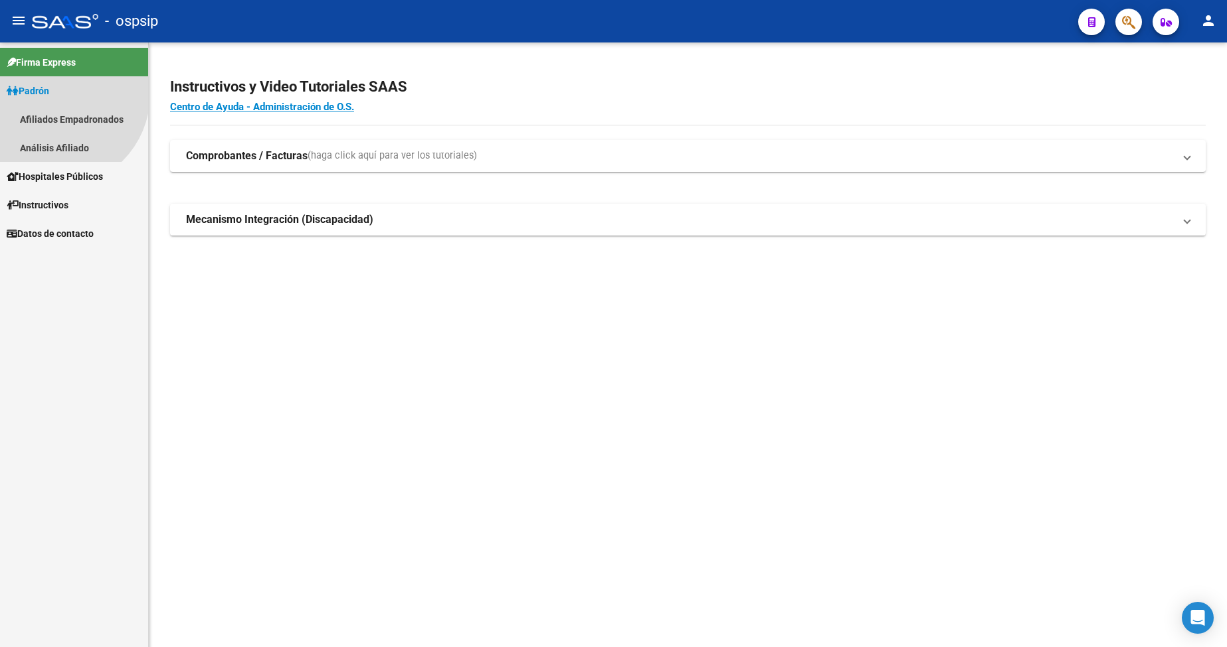
click at [56, 94] on link "Padrón" at bounding box center [74, 90] width 148 height 29
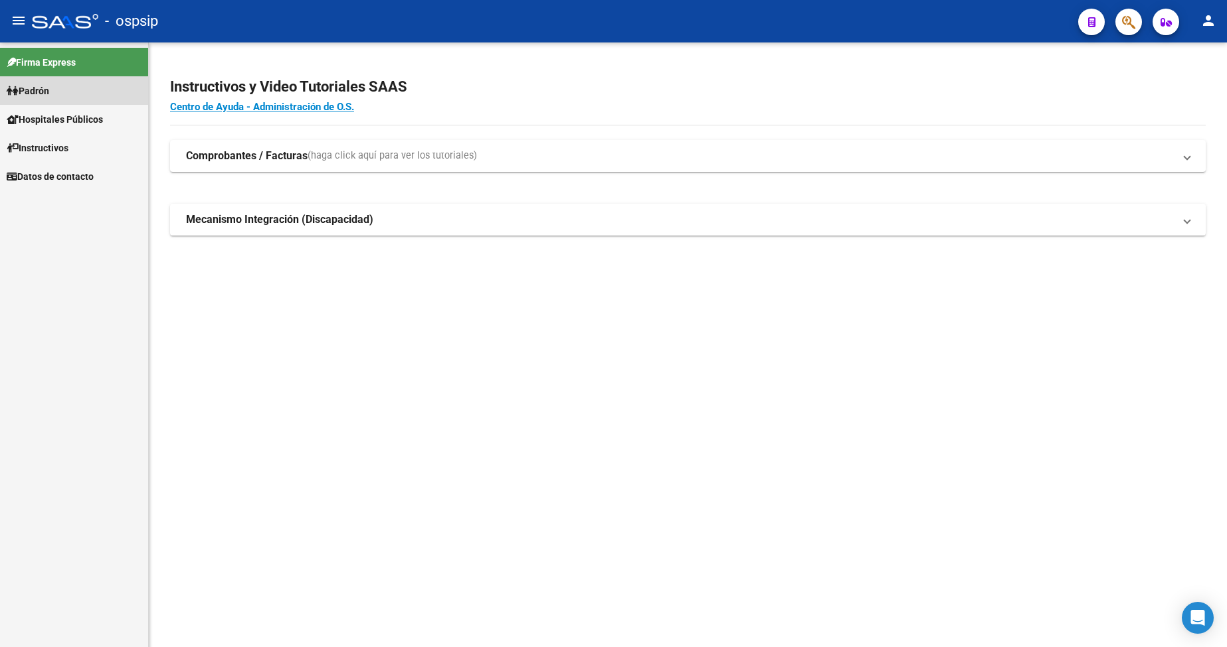
click at [49, 93] on span "Padrón" at bounding box center [28, 91] width 42 height 15
click at [73, 140] on link "Análisis Afiliado" at bounding box center [74, 147] width 148 height 29
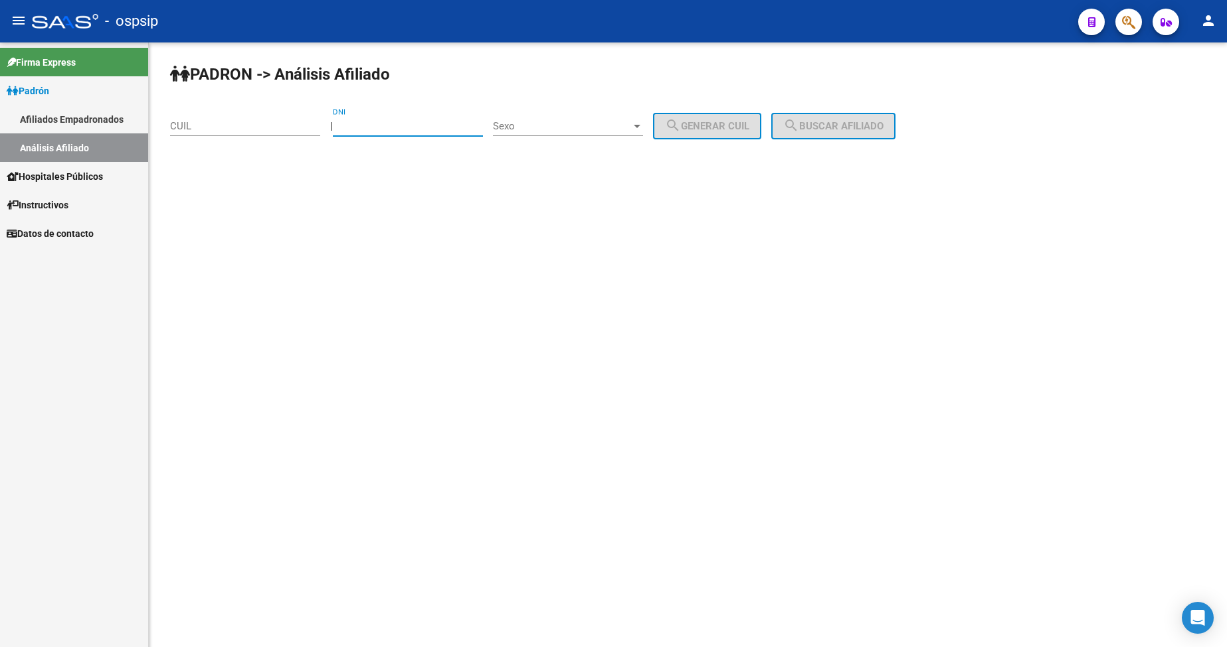
click at [400, 123] on input "DNI" at bounding box center [408, 126] width 150 height 12
type input "29131006"
click at [554, 121] on div "Sexo Sexo" at bounding box center [568, 122] width 150 height 29
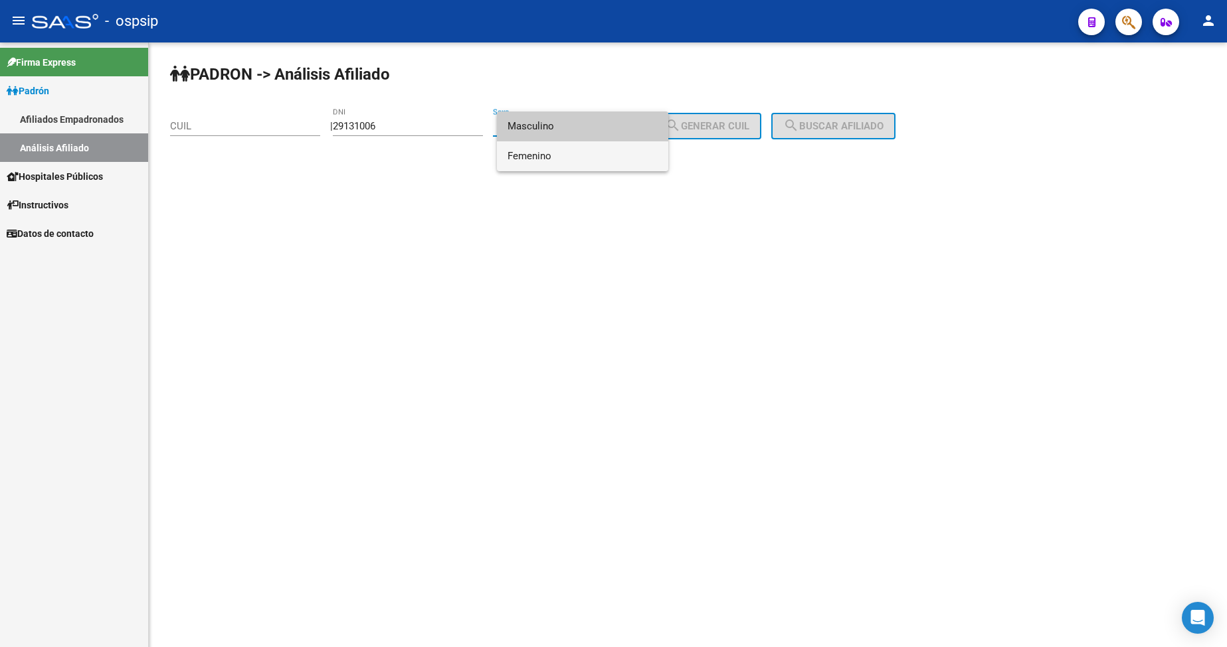
click at [568, 157] on span "Femenino" at bounding box center [582, 156] width 150 height 30
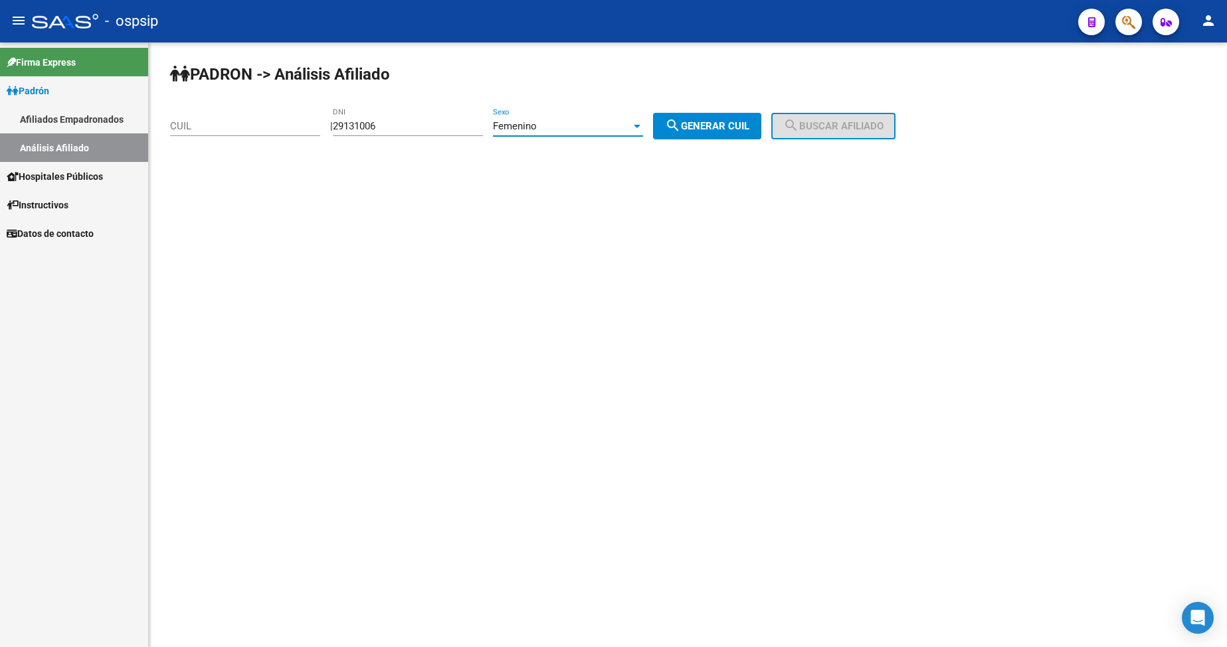
click at [718, 129] on span "search Generar CUIL" at bounding box center [707, 126] width 84 height 12
type input "27-29131006-6"
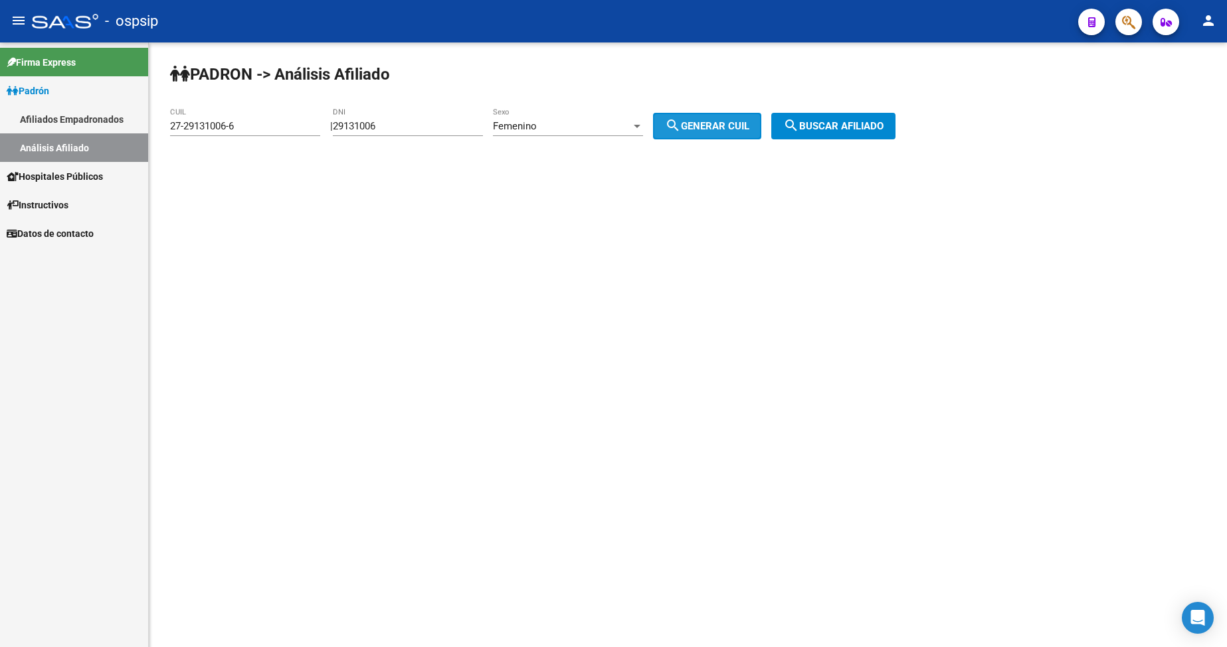
click at [761, 125] on button "search Generar CUIL" at bounding box center [707, 126] width 108 height 27
click at [822, 127] on span "search Buscar afiliado" at bounding box center [833, 126] width 100 height 12
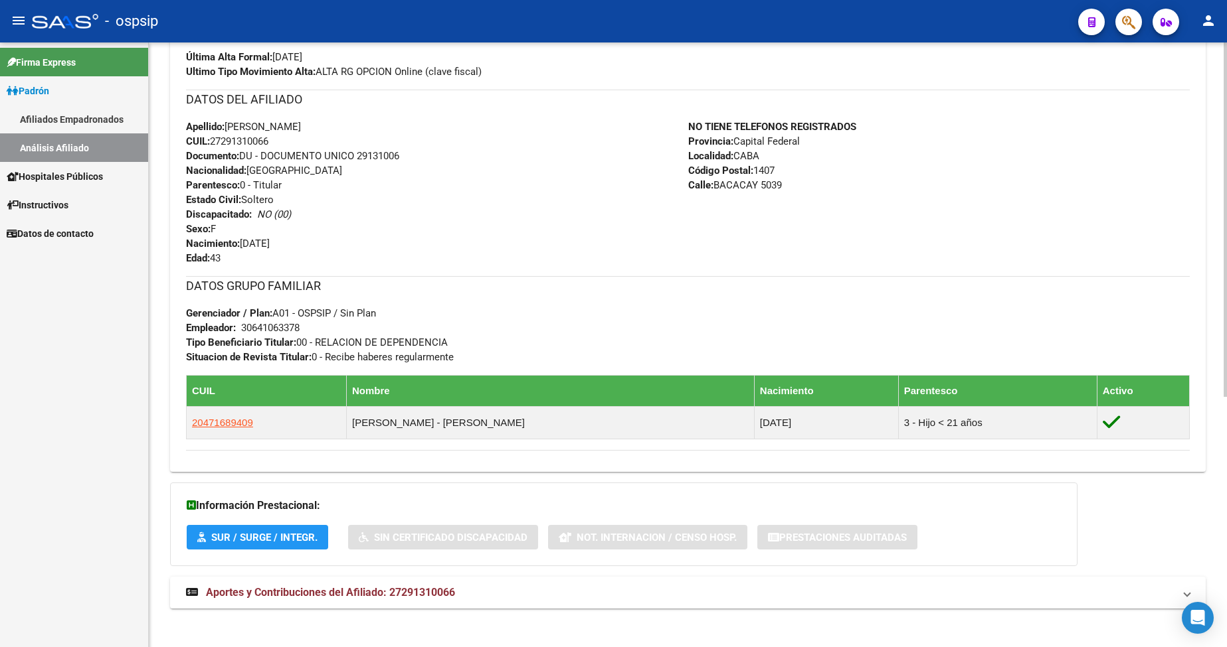
scroll to position [426, 0]
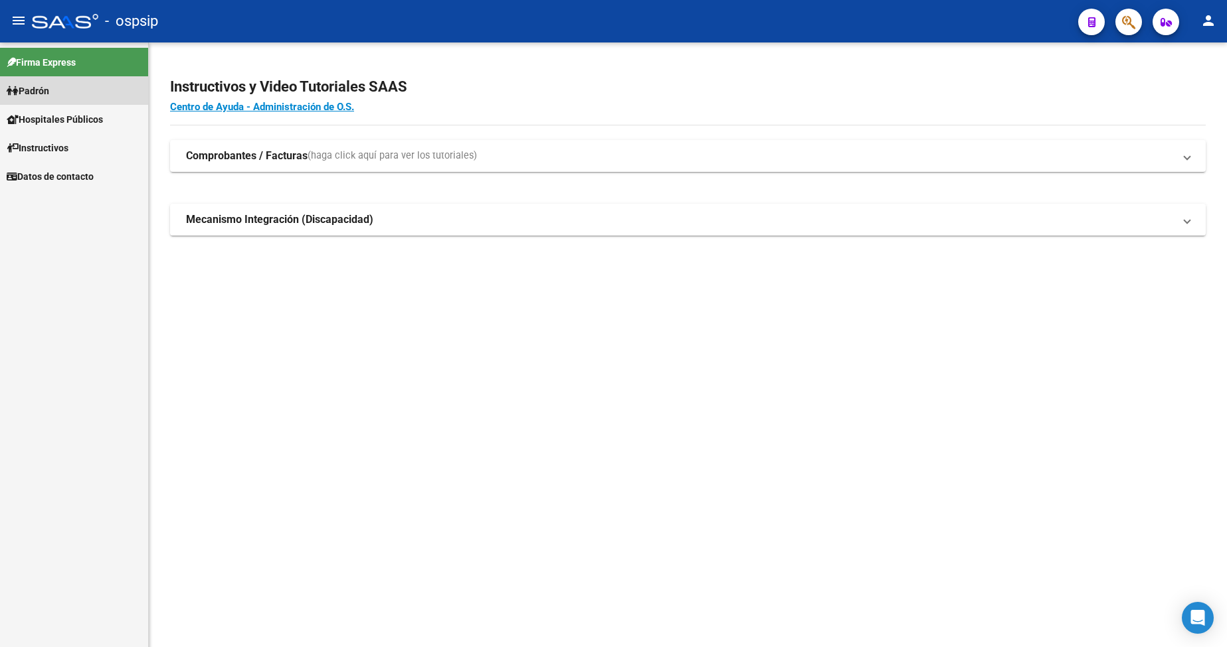
click at [38, 96] on span "Padrón" at bounding box center [28, 91] width 42 height 15
click at [58, 95] on link "Padrón" at bounding box center [74, 90] width 148 height 29
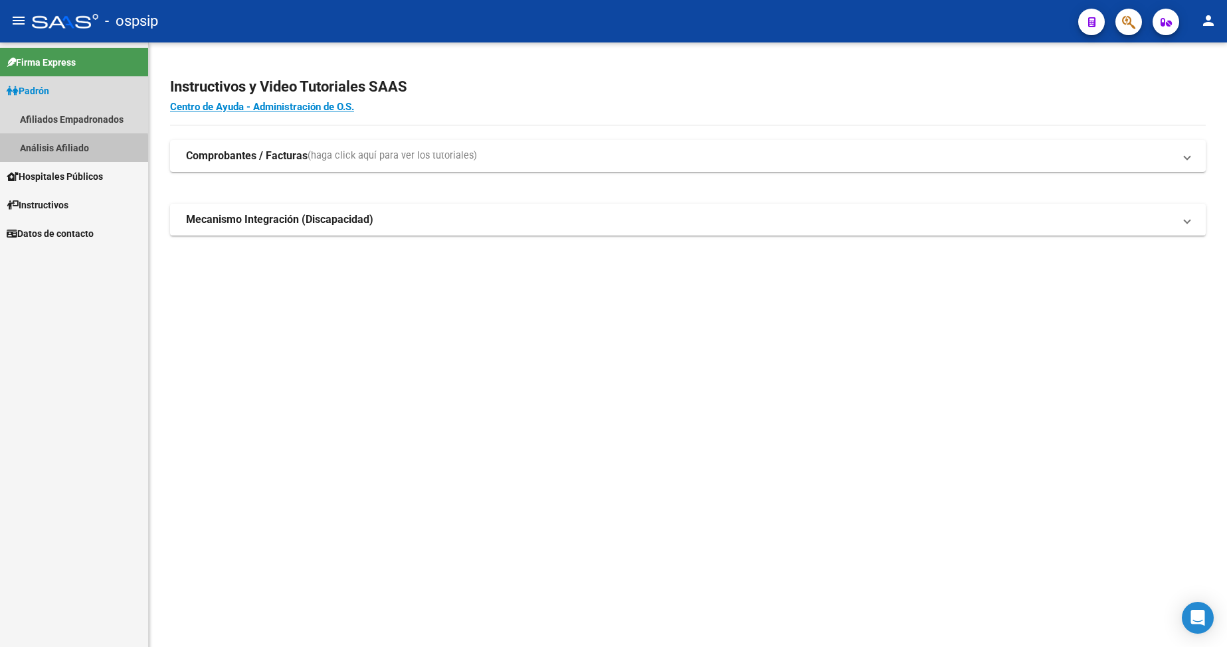
click at [63, 153] on link "Análisis Afiliado" at bounding box center [74, 147] width 148 height 29
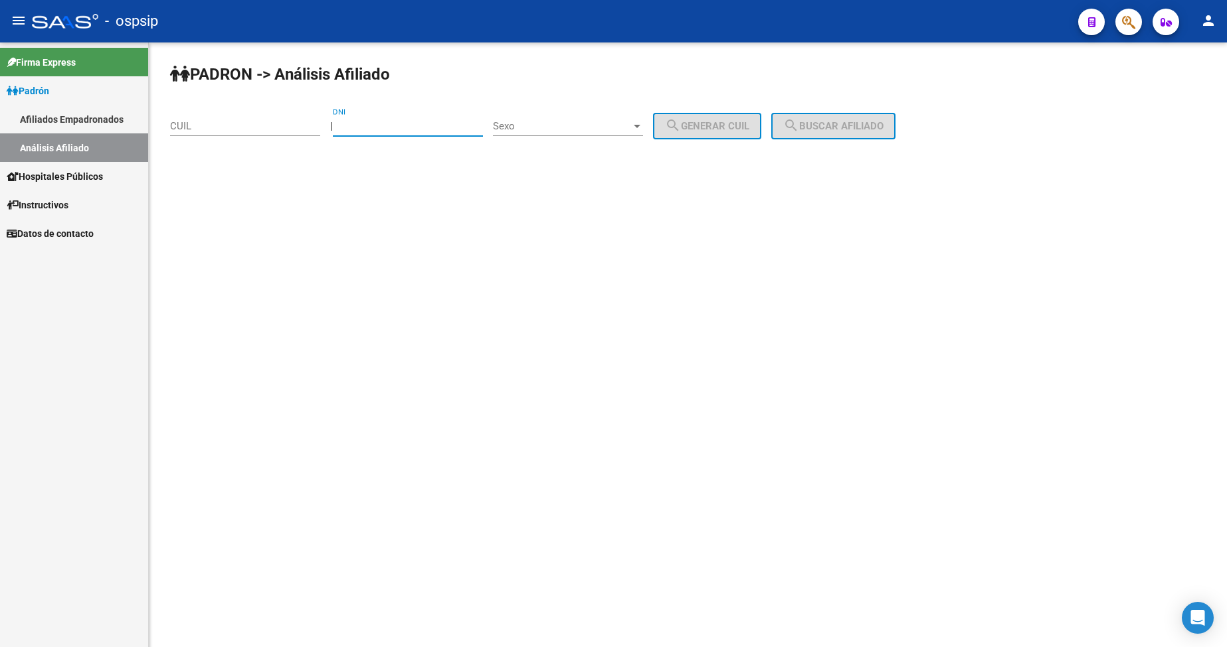
click at [406, 127] on input "DNI" at bounding box center [408, 126] width 150 height 12
type input "17621188"
click at [598, 126] on span "Sexo" at bounding box center [562, 126] width 138 height 12
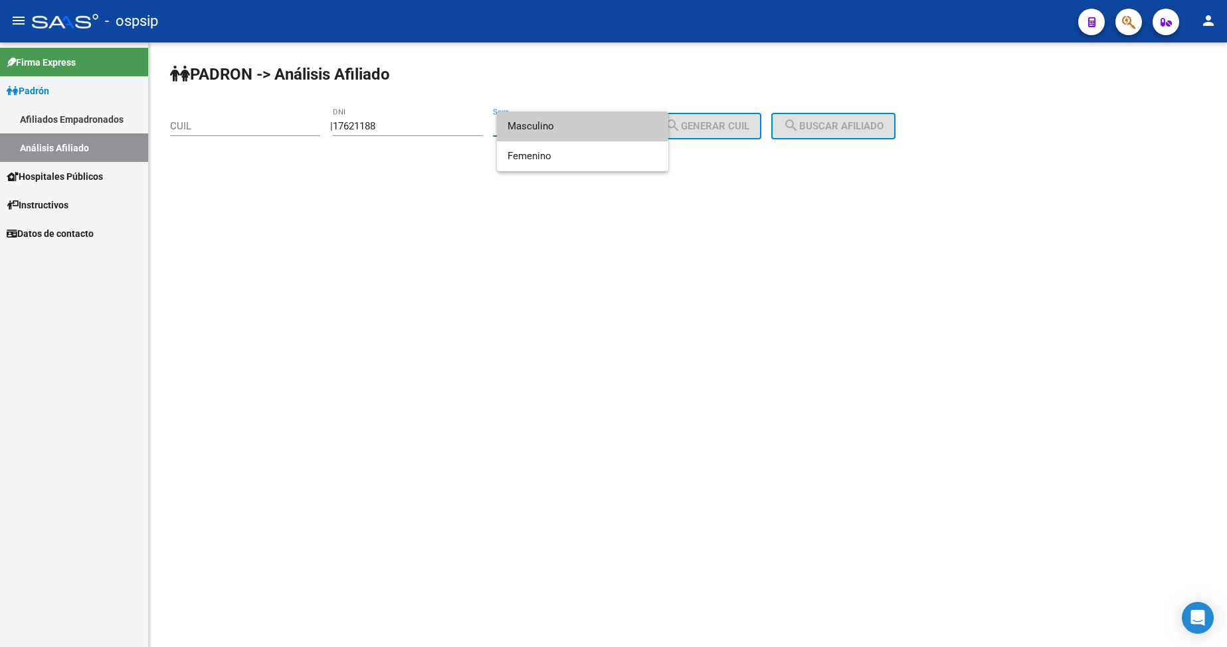
click at [598, 126] on span "Masculino" at bounding box center [582, 127] width 150 height 30
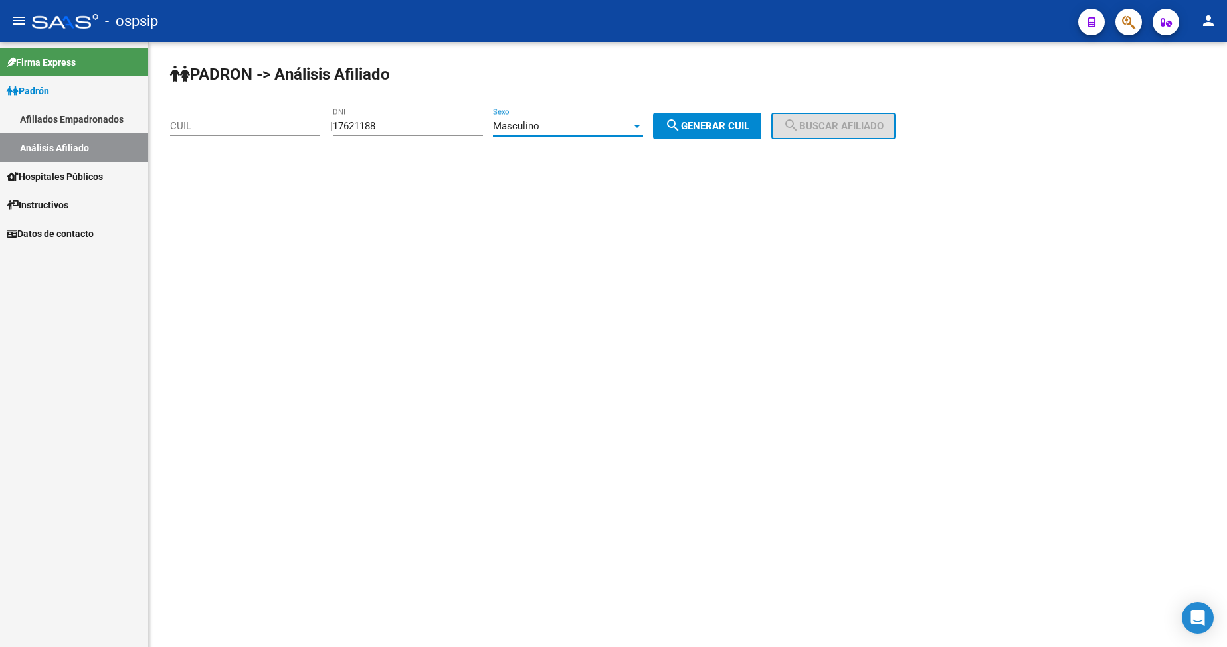
click at [726, 124] on span "search Generar CUIL" at bounding box center [707, 126] width 84 height 12
type input "20-17621188-2"
click at [847, 112] on div "PADRON -> Análisis Afiliado 20-17621188-2 CUIL | 17621188 DNI Masculino Sexo se…" at bounding box center [688, 111] width 1078 height 139
click at [852, 120] on button "search Buscar afiliado" at bounding box center [833, 126] width 124 height 27
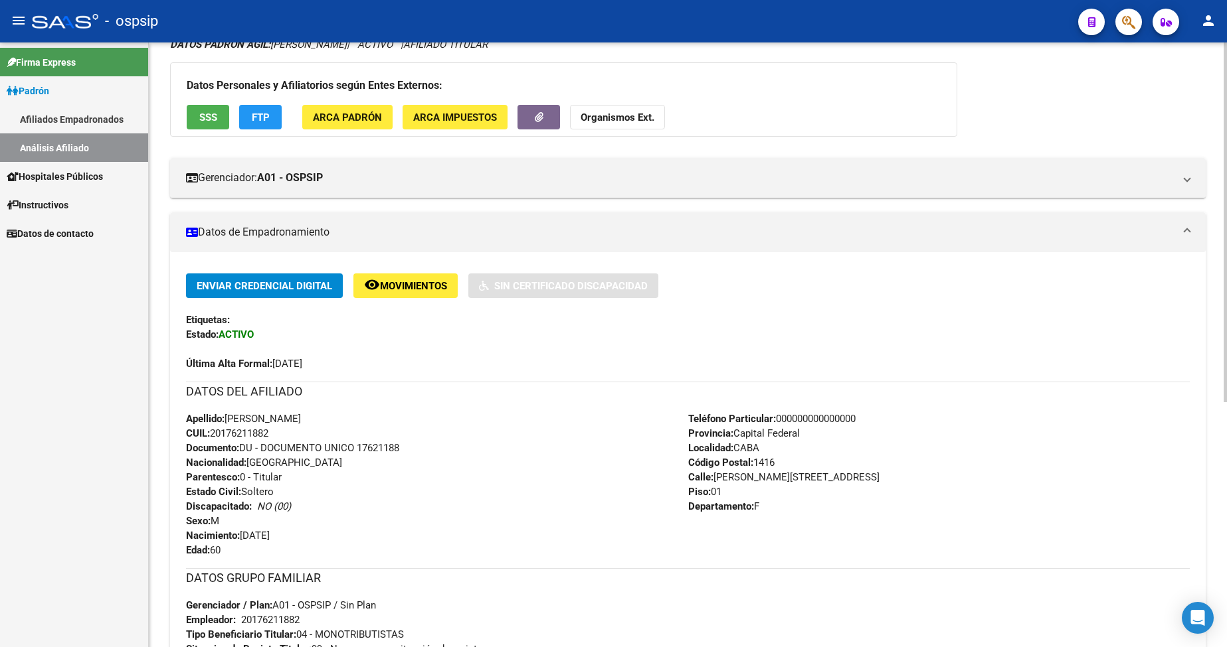
scroll to position [133, 0]
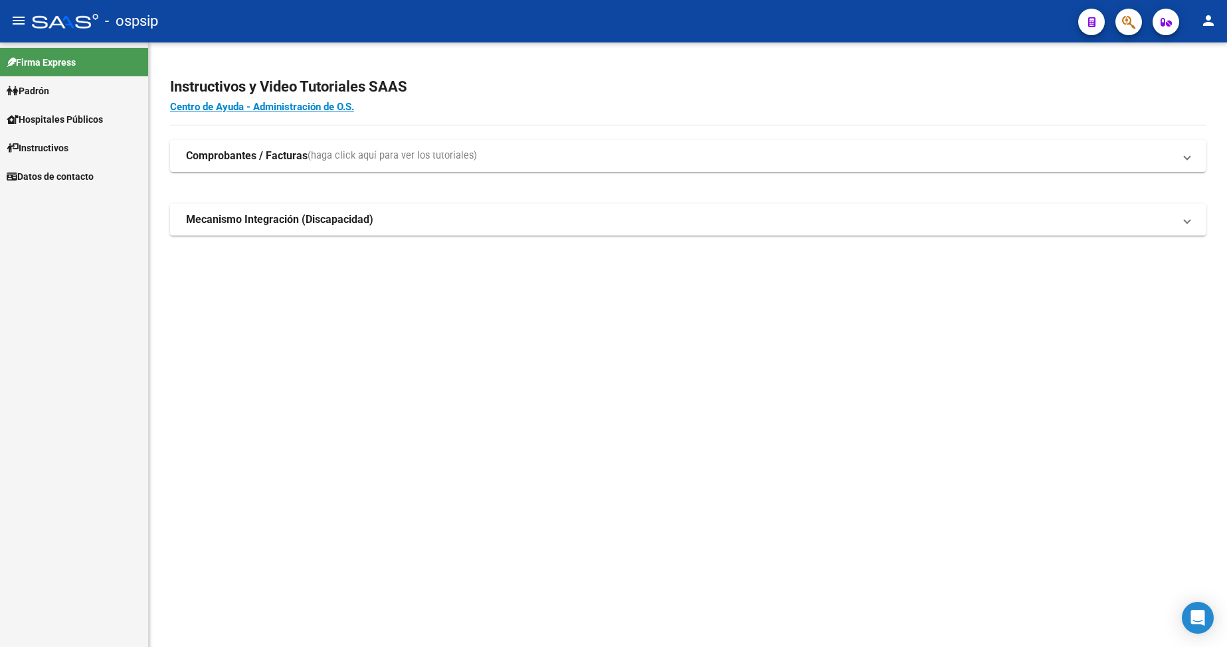
click at [37, 93] on span "Padrón" at bounding box center [28, 91] width 42 height 15
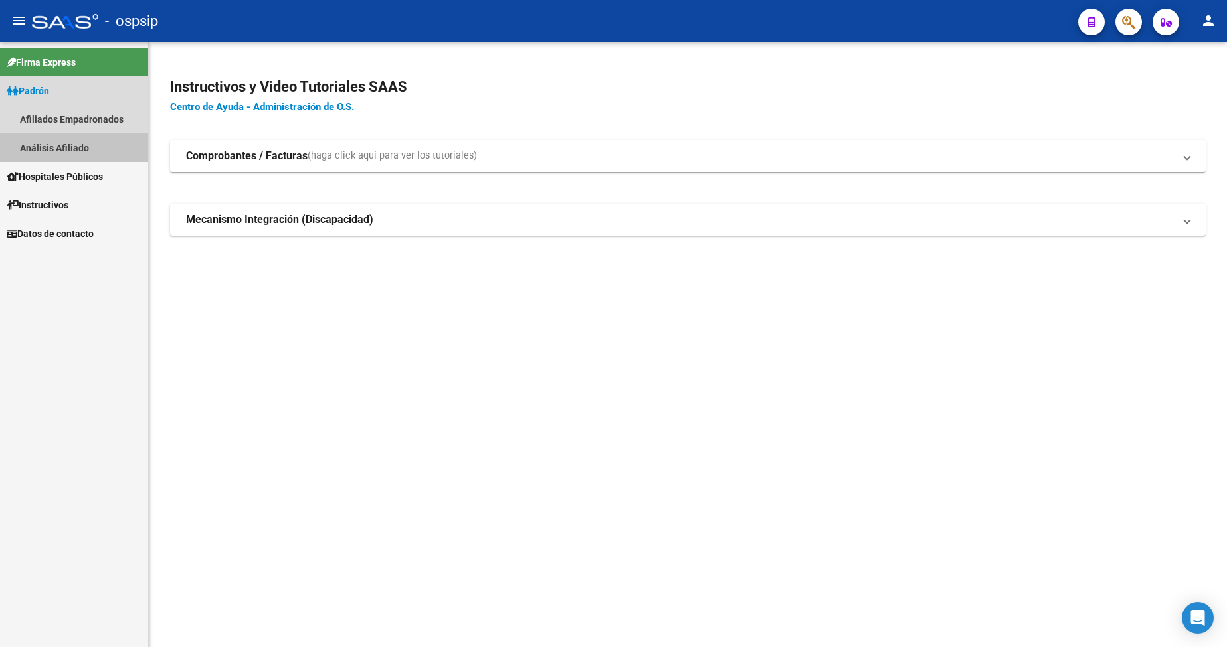
click at [52, 150] on link "Análisis Afiliado" at bounding box center [74, 147] width 148 height 29
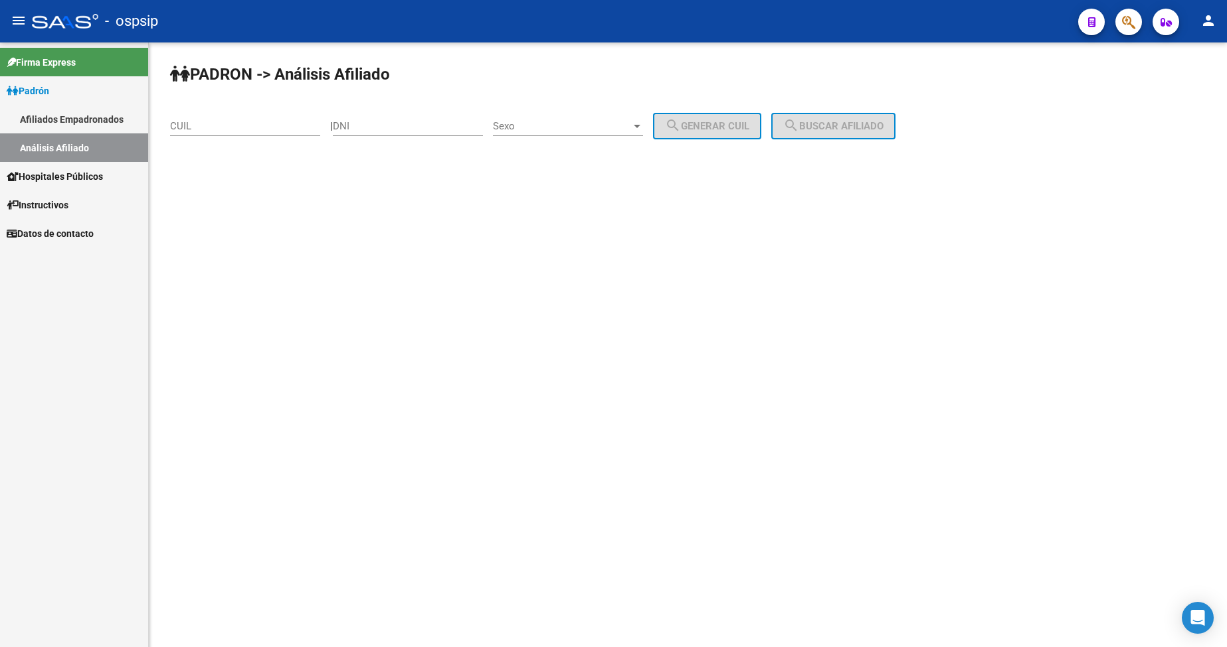
click at [444, 122] on input "DNI" at bounding box center [408, 126] width 150 height 12
type input "37776350"
click at [596, 128] on span "Sexo" at bounding box center [562, 126] width 138 height 12
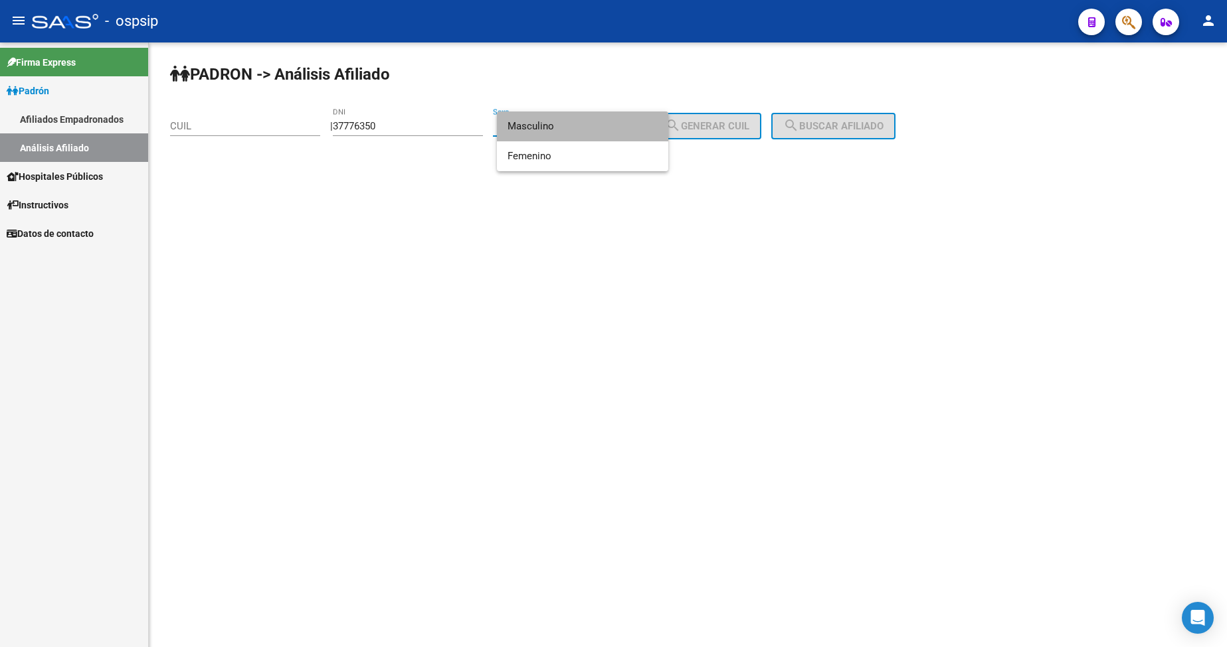
click at [594, 128] on span "Masculino" at bounding box center [582, 127] width 150 height 30
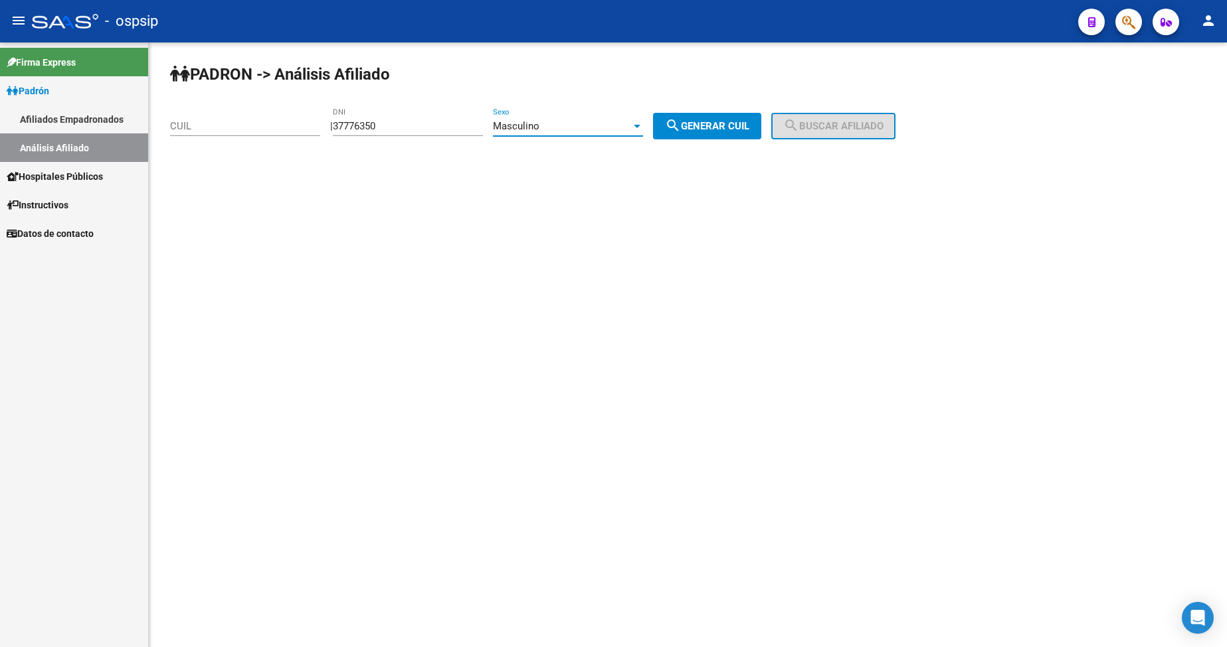
click at [681, 118] on mat-icon "search" at bounding box center [673, 126] width 16 height 16
type input "20-37776350-6"
click at [824, 130] on span "search Buscar afiliado" at bounding box center [833, 126] width 100 height 12
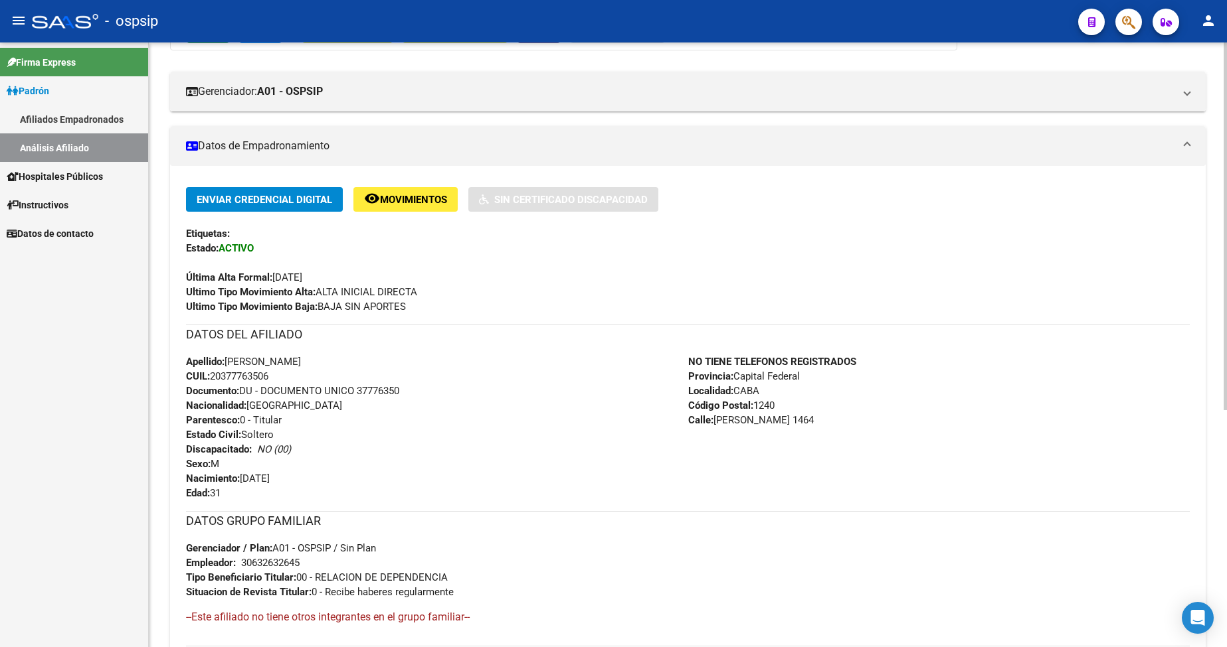
scroll to position [199, 0]
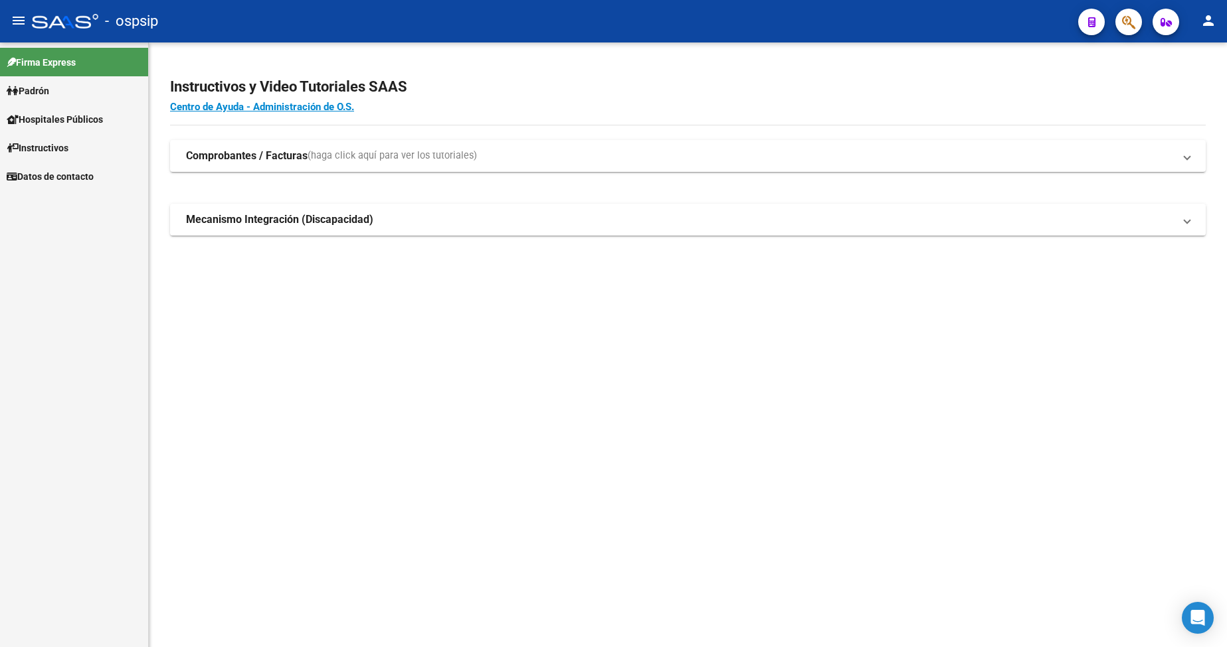
click at [49, 90] on span "Padrón" at bounding box center [28, 91] width 42 height 15
click at [48, 90] on span "Padrón" at bounding box center [28, 91] width 42 height 15
click at [58, 149] on link "Análisis Afiliado" at bounding box center [74, 147] width 148 height 29
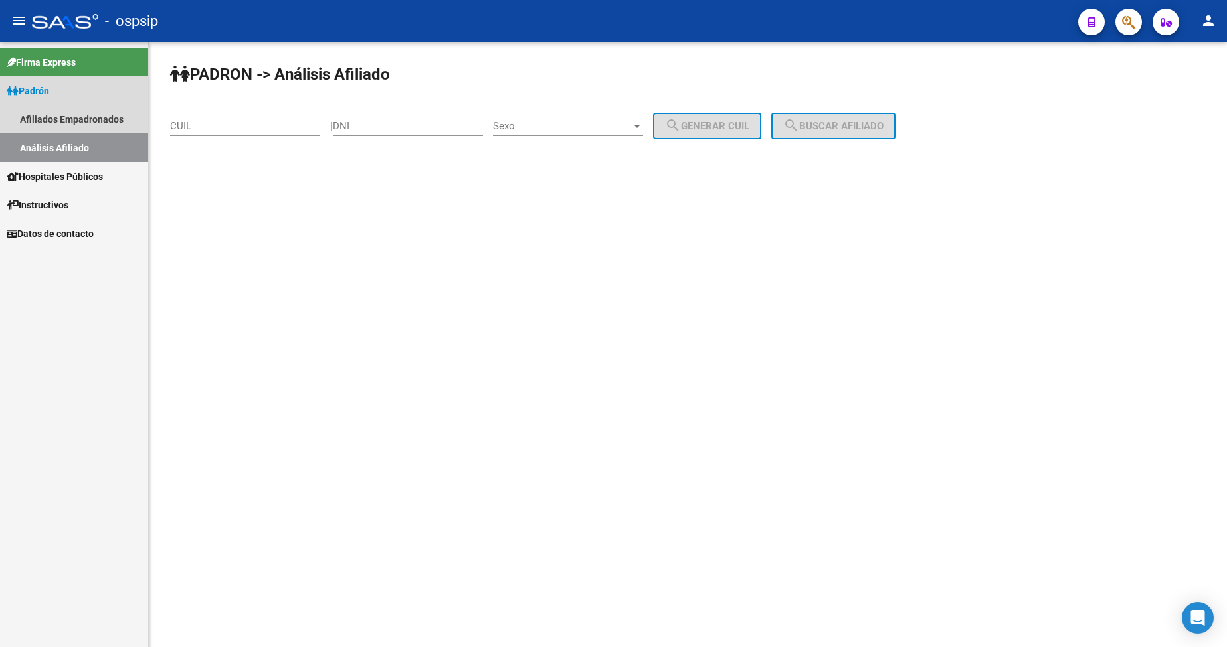
click at [58, 149] on link "Análisis Afiliado" at bounding box center [74, 147] width 148 height 29
click at [387, 126] on input "DNI" at bounding box center [408, 126] width 150 height 12
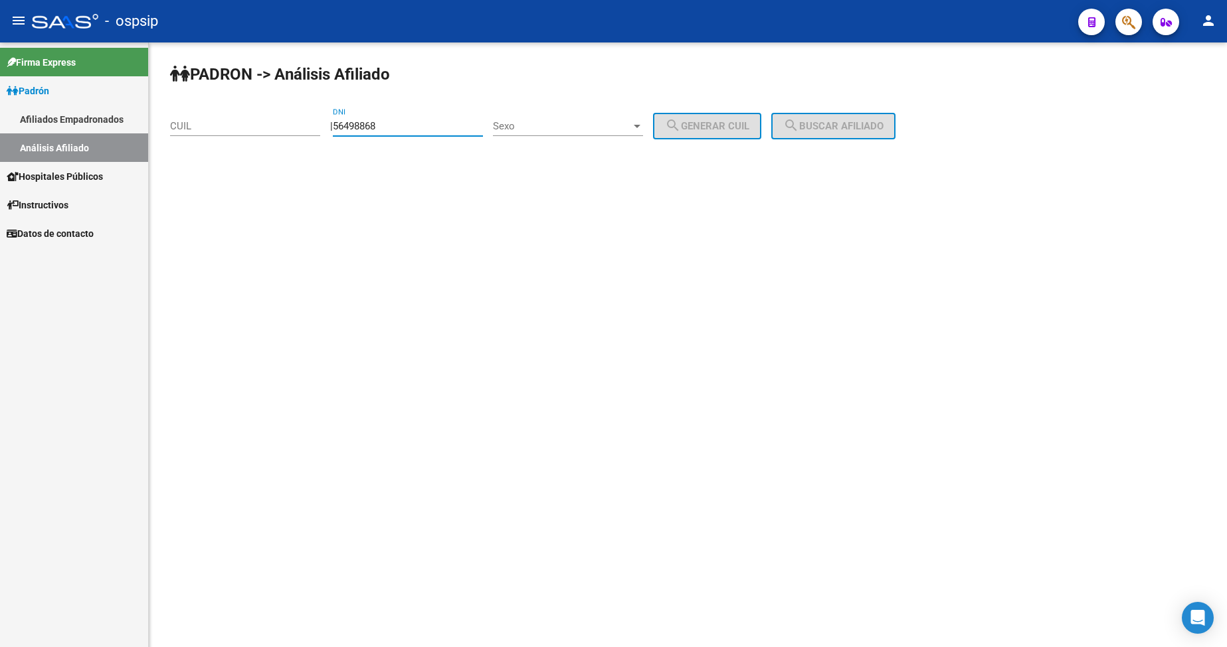
type input "56498868"
click at [568, 127] on span "Sexo" at bounding box center [562, 126] width 138 height 12
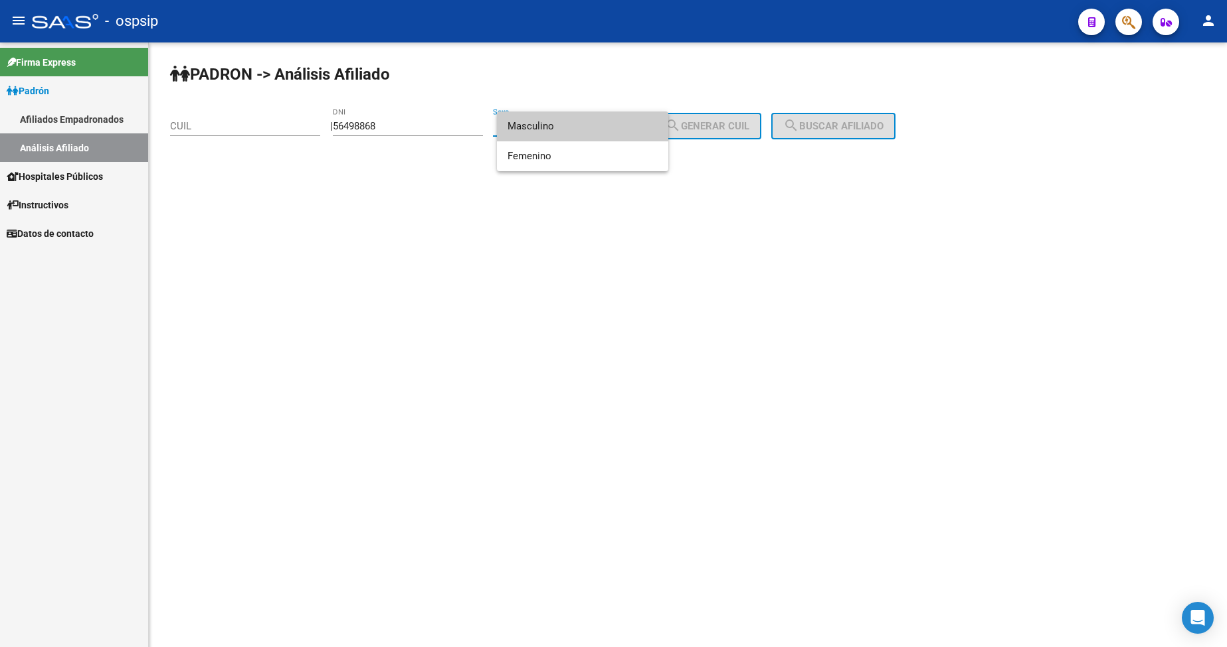
click at [558, 129] on span "Masculino" at bounding box center [582, 127] width 150 height 30
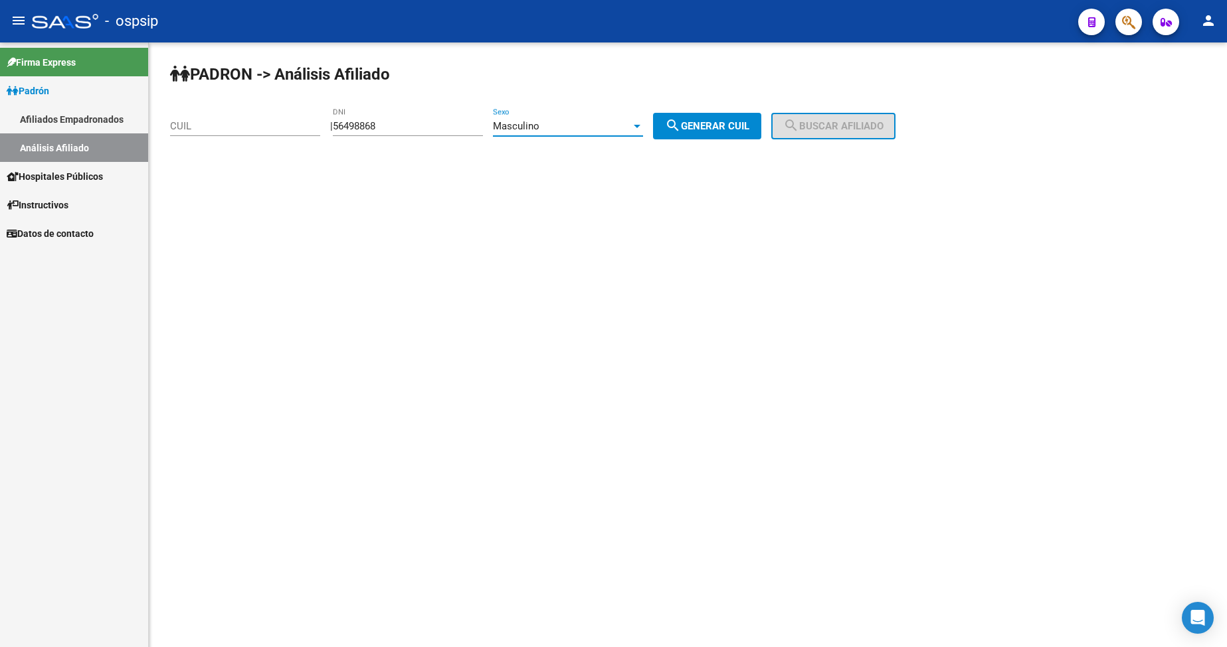
click at [697, 118] on button "search Generar CUIL" at bounding box center [707, 126] width 108 height 27
type input "20-56498868-6"
click at [799, 128] on mat-icon "search" at bounding box center [791, 126] width 16 height 16
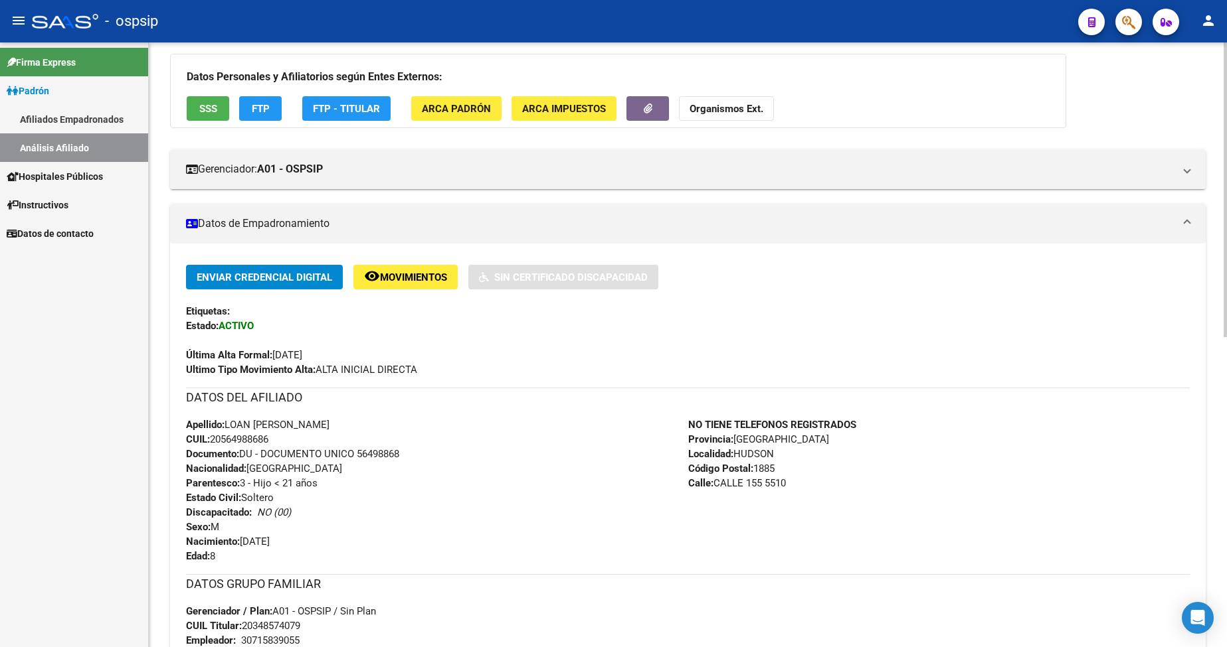
scroll to position [266, 0]
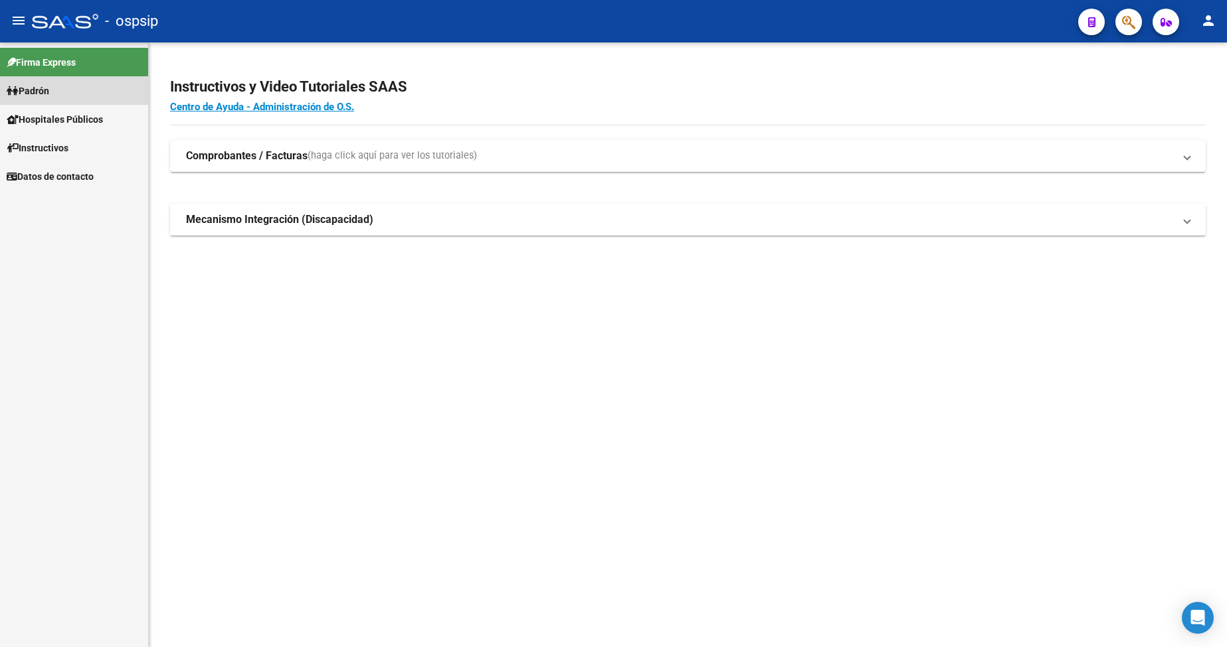
click at [60, 84] on link "Padrón" at bounding box center [74, 90] width 148 height 29
click at [55, 94] on link "Padrón" at bounding box center [74, 90] width 148 height 29
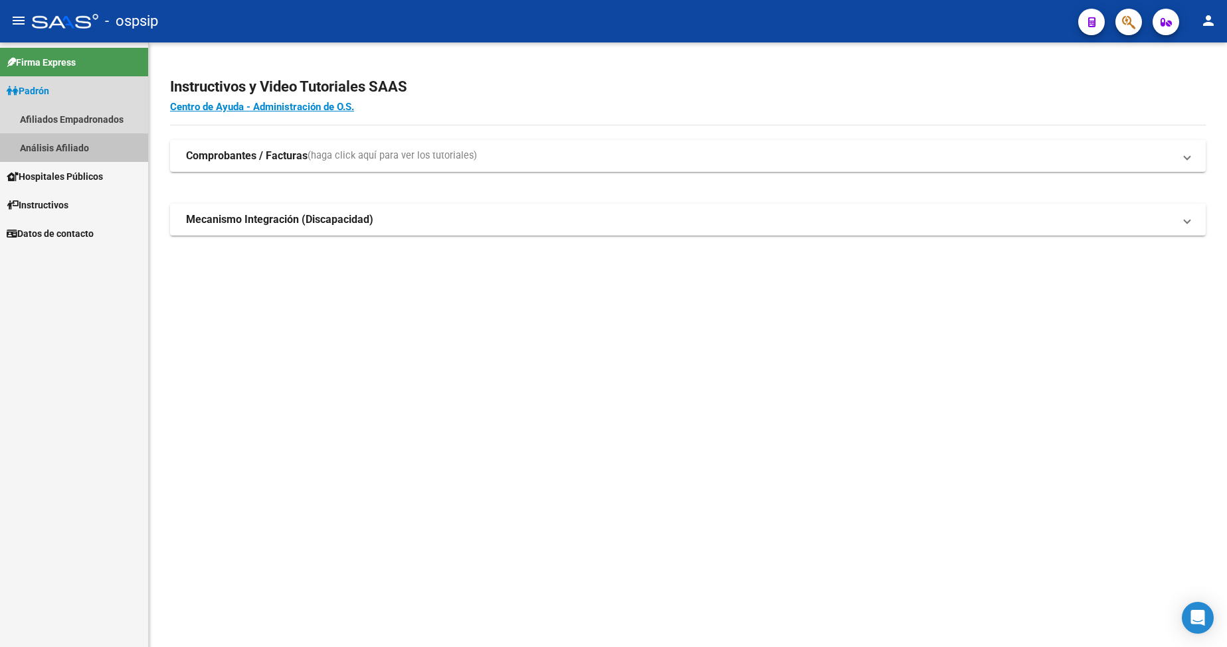
click at [76, 143] on link "Análisis Afiliado" at bounding box center [74, 147] width 148 height 29
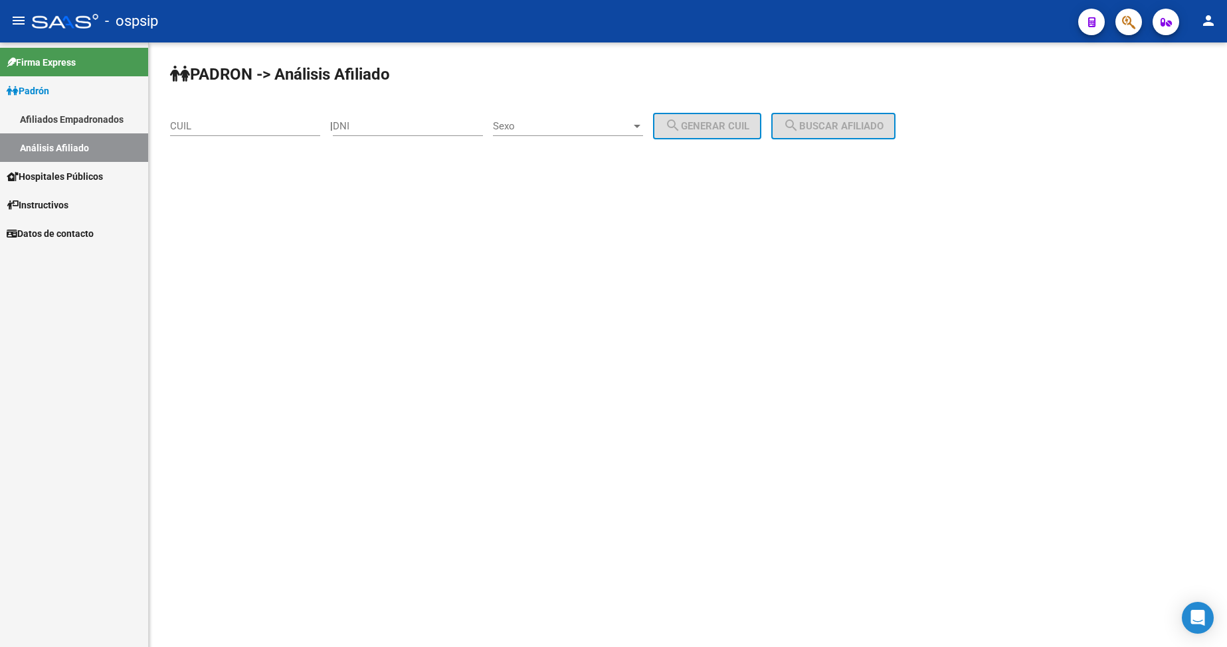
click at [443, 131] on input "DNI" at bounding box center [408, 126] width 150 height 12
type input "53299764"
click at [579, 120] on span "Sexo" at bounding box center [562, 126] width 138 height 12
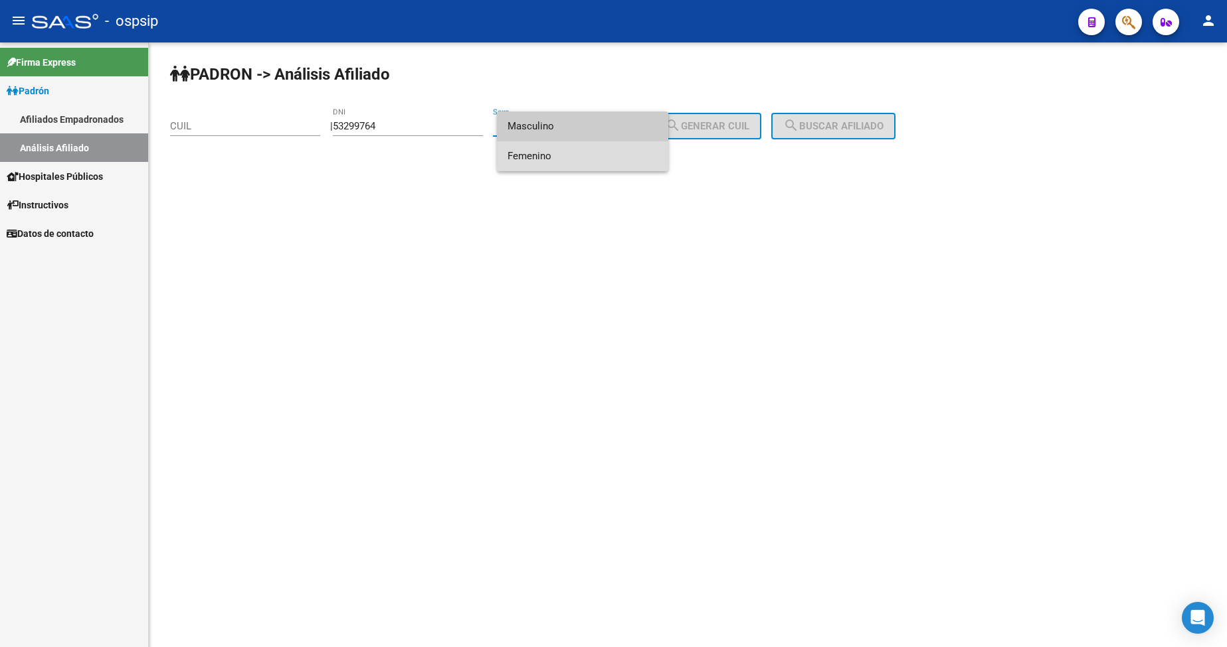
click at [568, 155] on span "Femenino" at bounding box center [582, 156] width 150 height 30
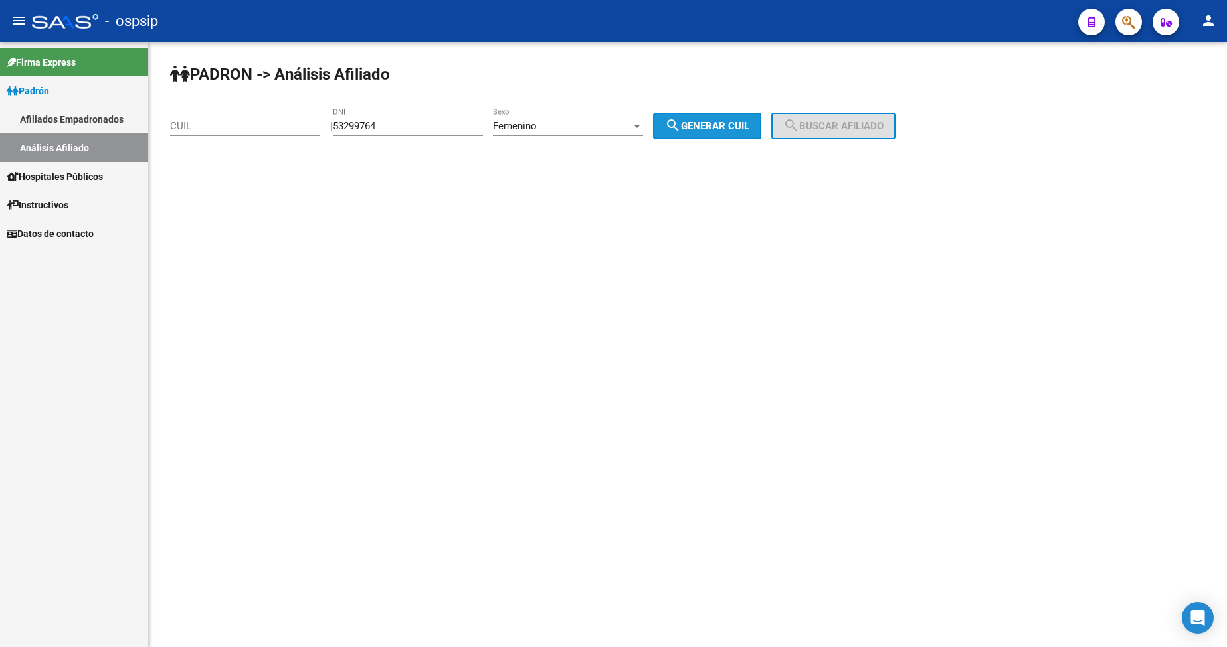
click at [704, 130] on span "search Generar CUIL" at bounding box center [707, 126] width 84 height 12
type input "27-53299764-5"
drag, startPoint x: 835, startPoint y: 129, endPoint x: 831, endPoint y: 145, distance: 16.6
click at [833, 132] on button "search Buscar afiliado" at bounding box center [833, 126] width 124 height 27
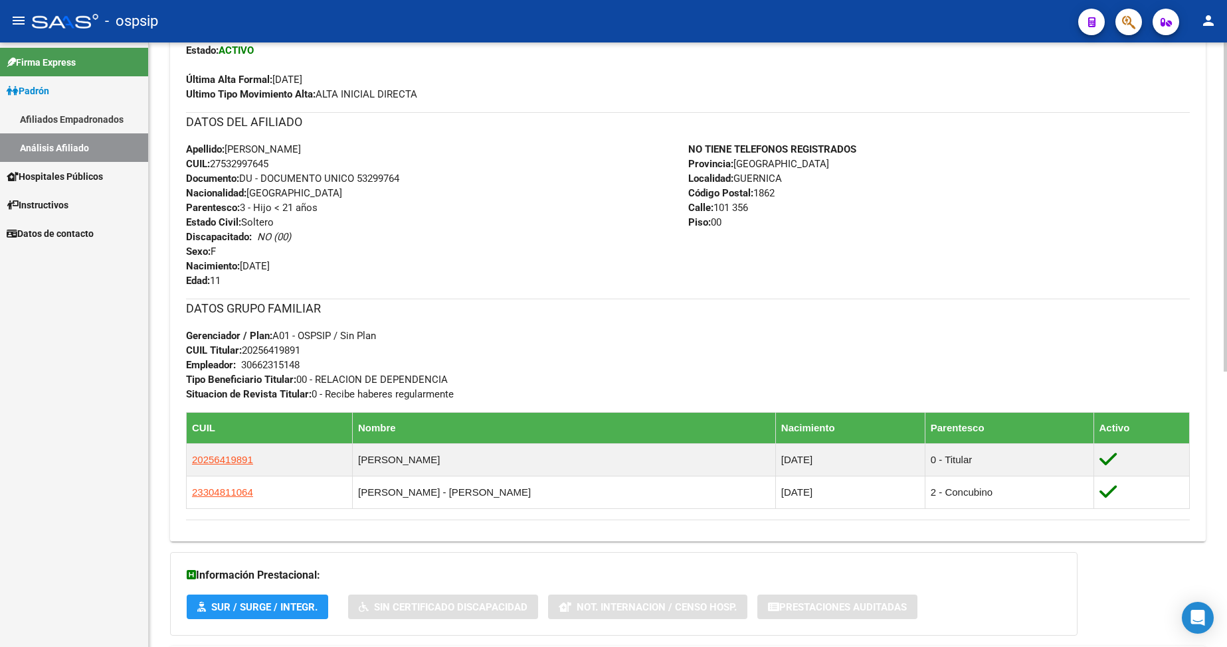
scroll to position [332, 0]
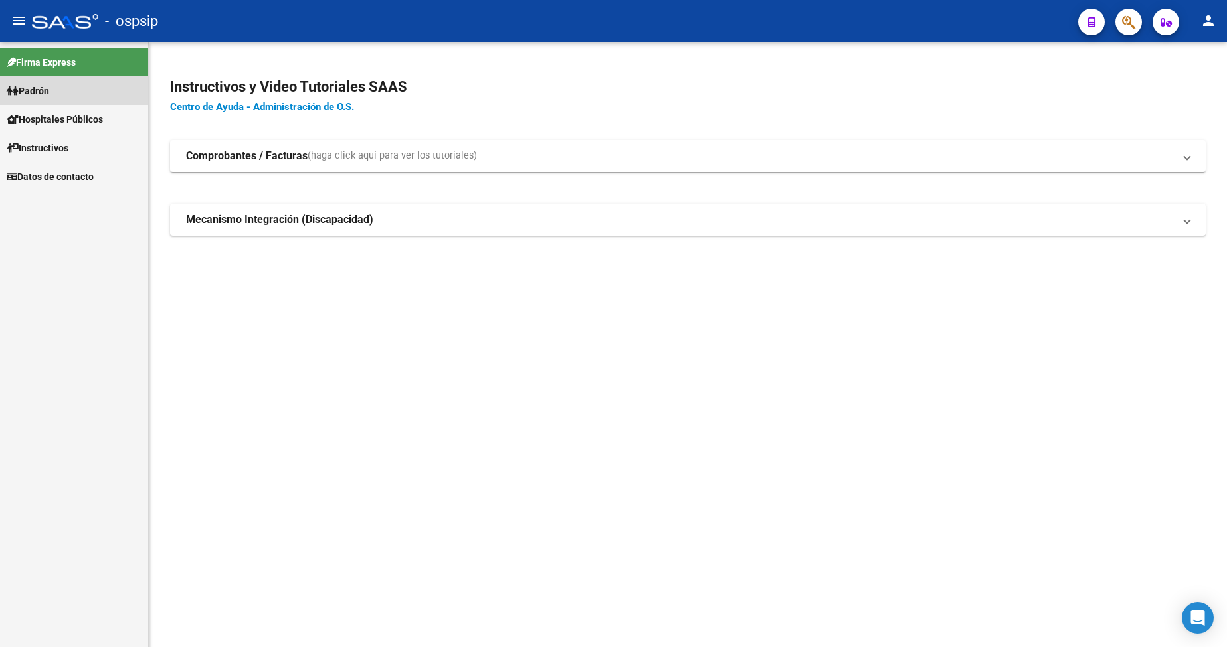
click at [46, 91] on span "Padrón" at bounding box center [28, 91] width 42 height 15
click at [71, 143] on link "Análisis Afiliado" at bounding box center [74, 147] width 148 height 29
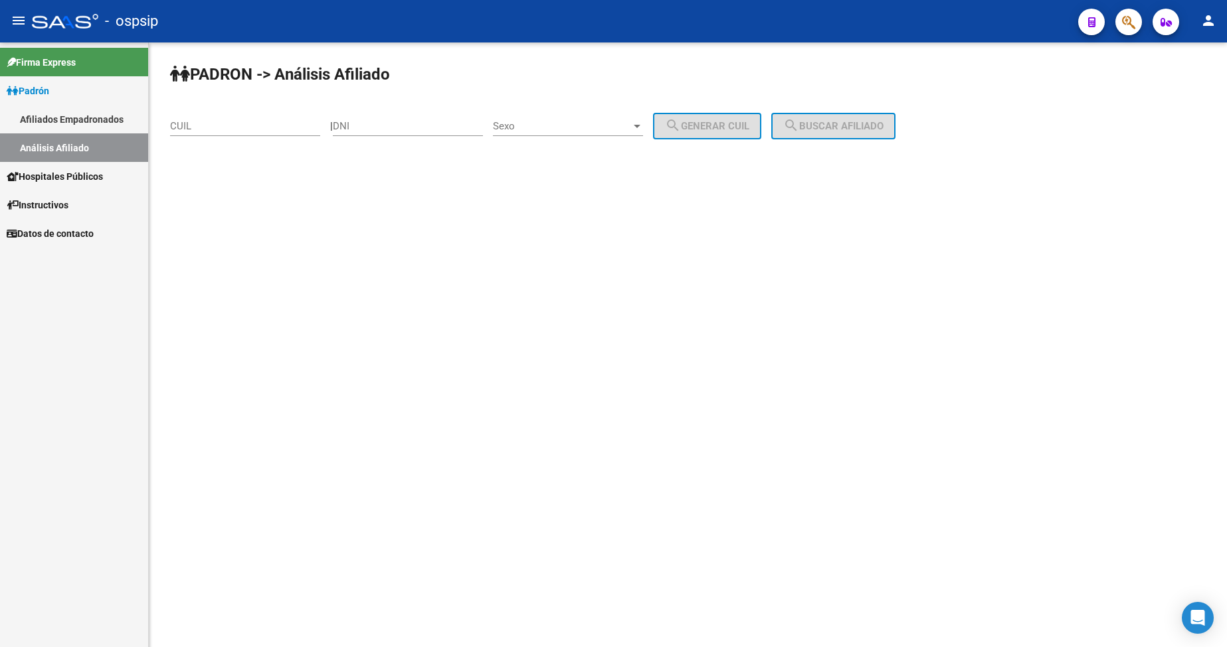
drag, startPoint x: 413, startPoint y: 126, endPoint x: 558, endPoint y: 186, distance: 156.6
click at [413, 126] on input "DNI" at bounding box center [408, 126] width 150 height 12
type input "33762303"
click at [598, 116] on div "Sexo Sexo" at bounding box center [568, 122] width 150 height 29
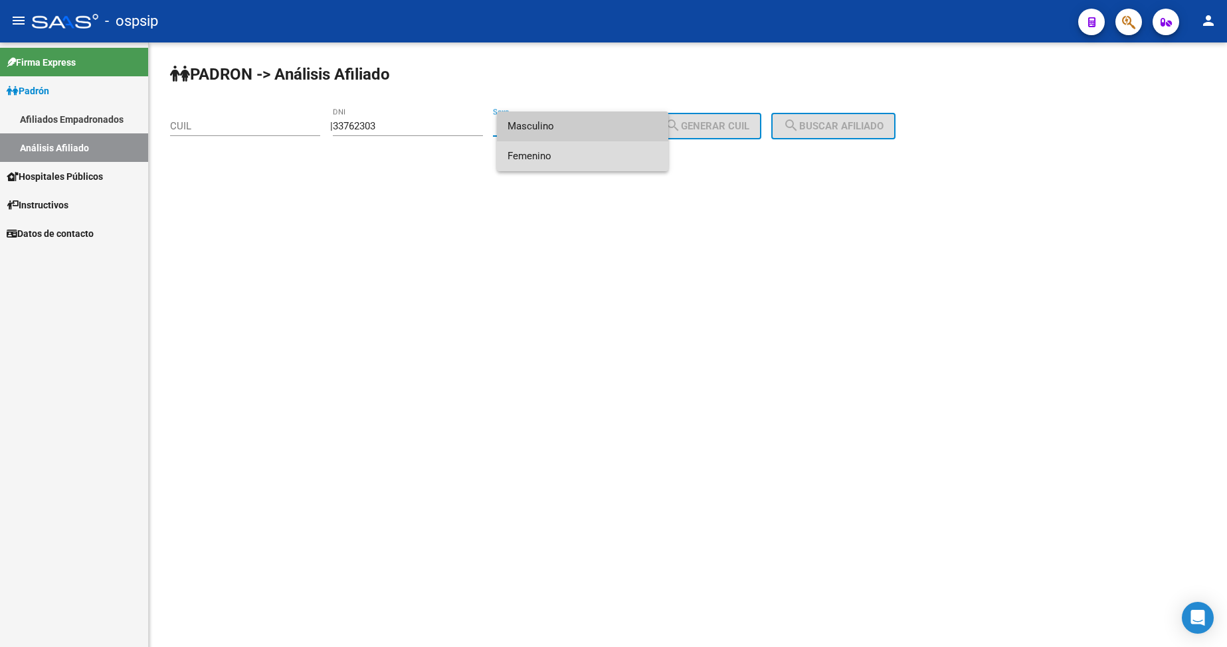
click at [578, 163] on span "Femenino" at bounding box center [582, 156] width 150 height 30
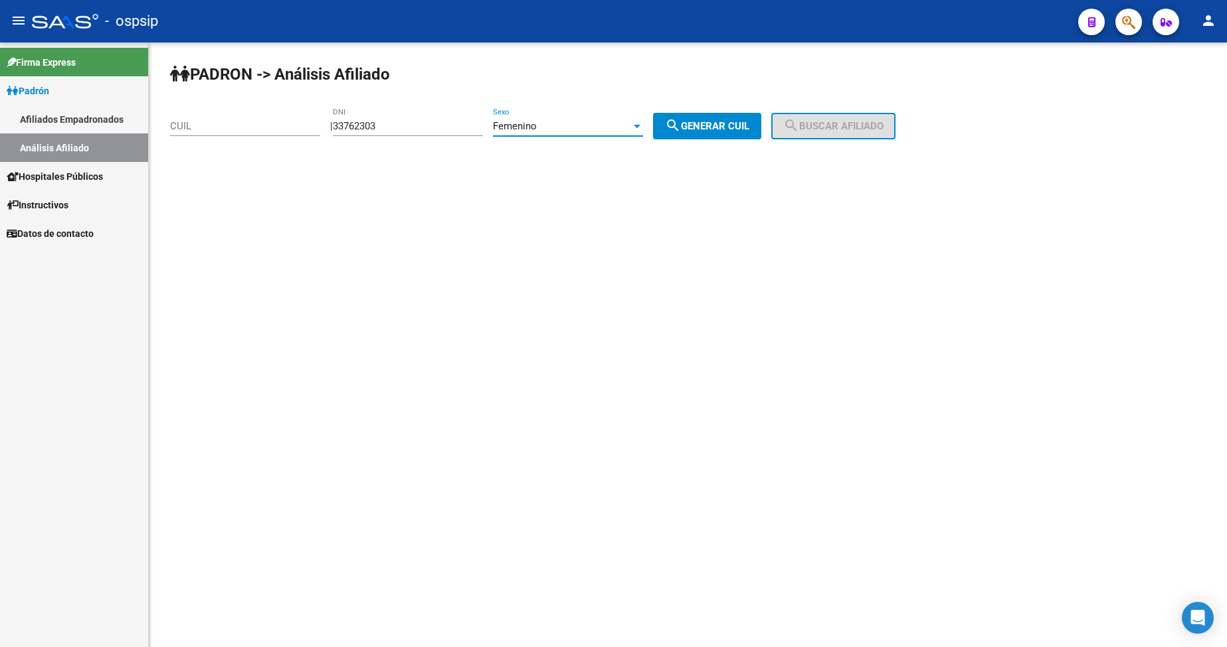
click at [681, 124] on mat-icon "search" at bounding box center [673, 126] width 16 height 16
type input "23-33762303-4"
click at [823, 112] on div "PADRON -> Análisis Afiliado 23-33762303-4 CUIL | 33762303 DNI Femenino Sexo sea…" at bounding box center [688, 111] width 1078 height 139
click at [825, 119] on button "search Buscar afiliado" at bounding box center [833, 126] width 124 height 27
